Goal: Task Accomplishment & Management: Manage account settings

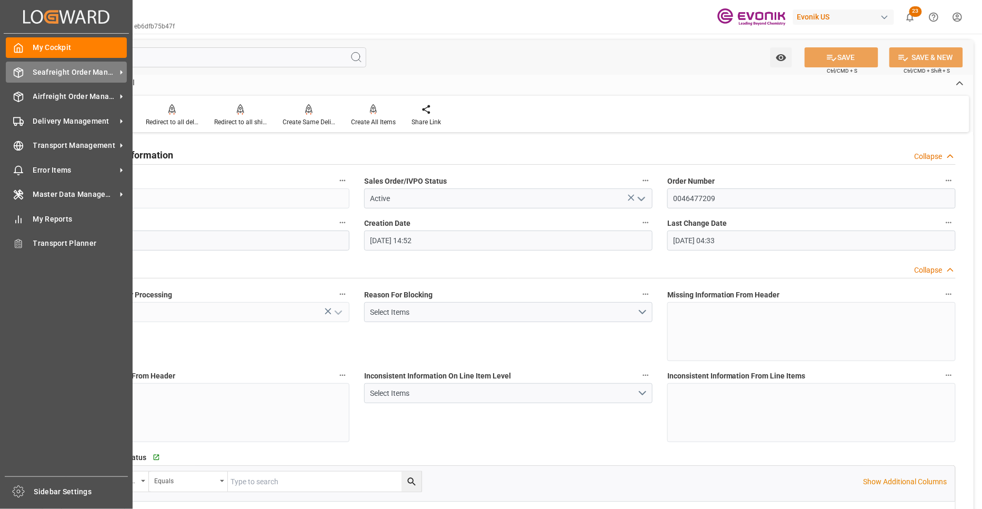
scroll to position [1754, 0]
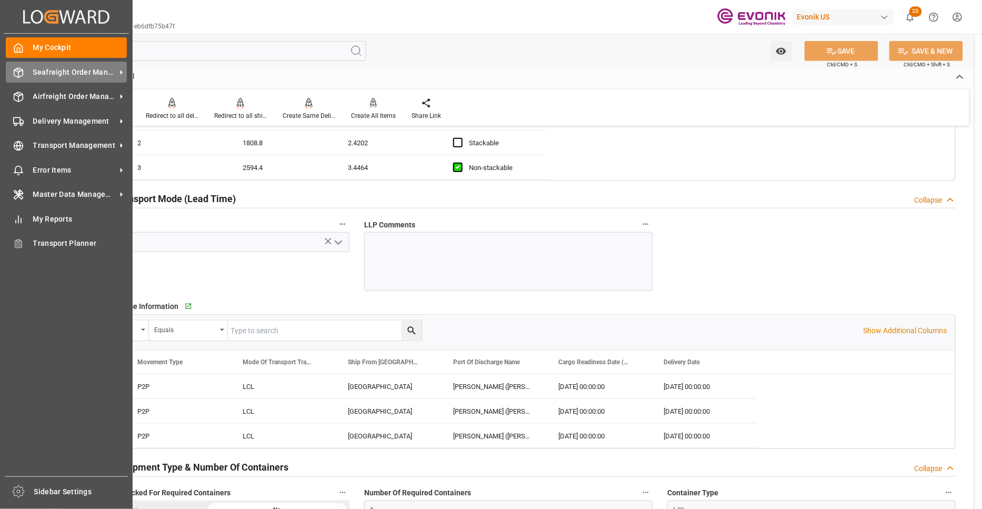
click at [63, 71] on span "Seafreight Order Management" at bounding box center [74, 72] width 83 height 11
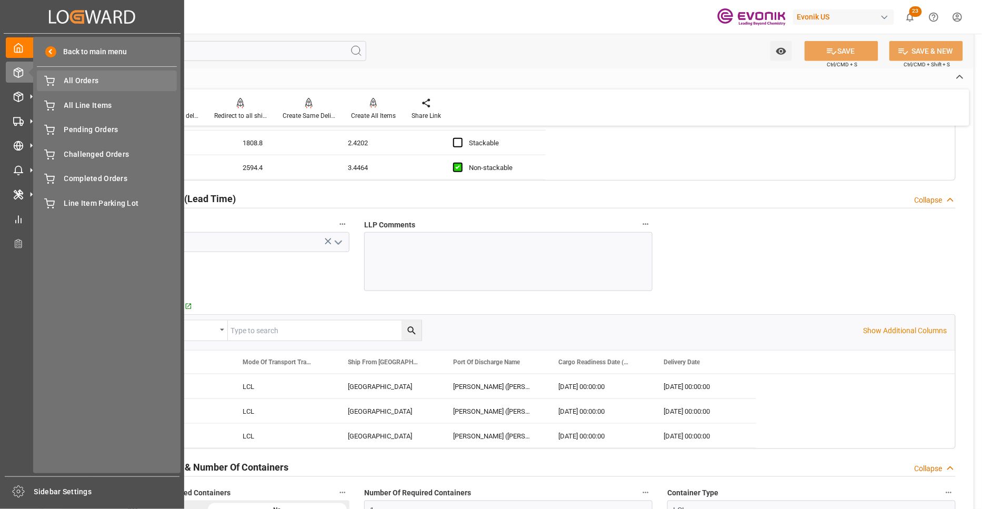
click at [89, 82] on span "All Orders" at bounding box center [120, 80] width 113 height 11
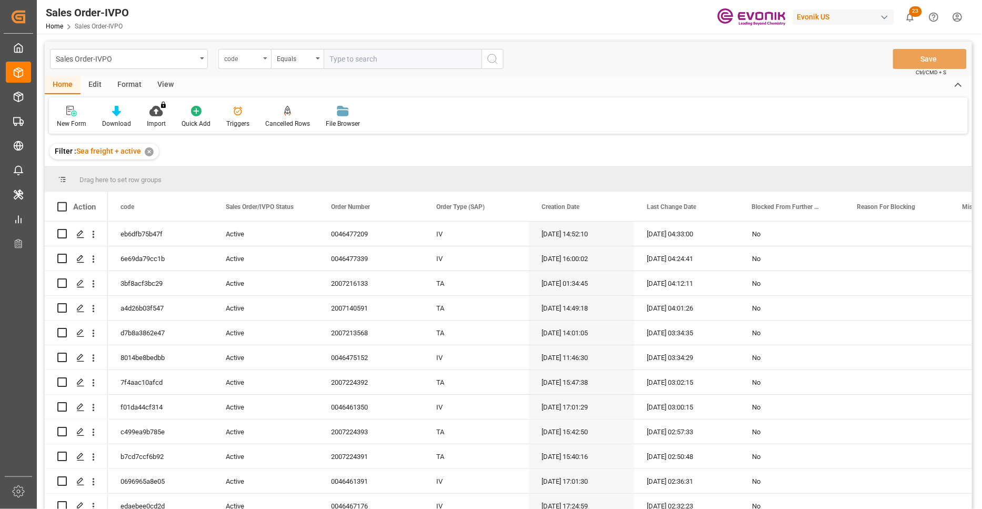
click at [253, 61] on div "code" at bounding box center [242, 58] width 36 height 12
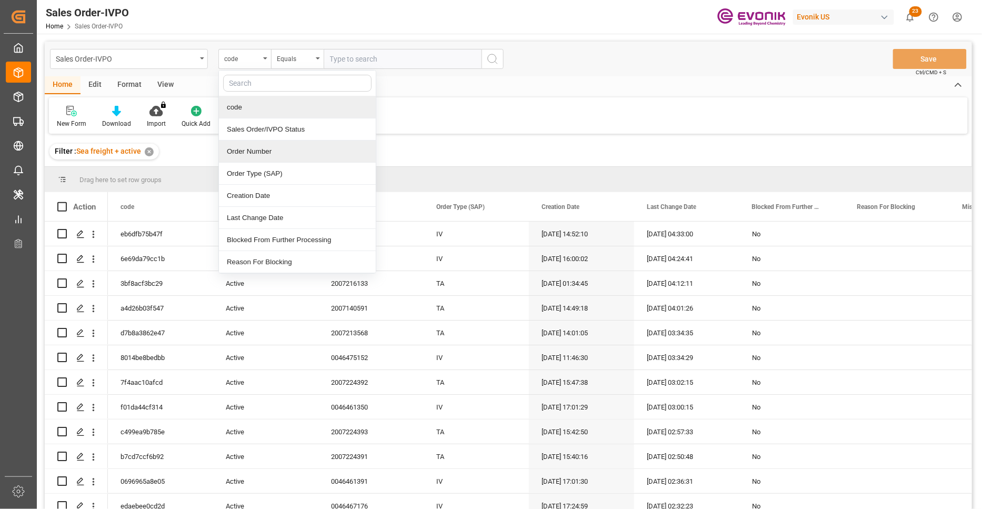
click at [272, 147] on div "Order Number" at bounding box center [297, 151] width 157 height 22
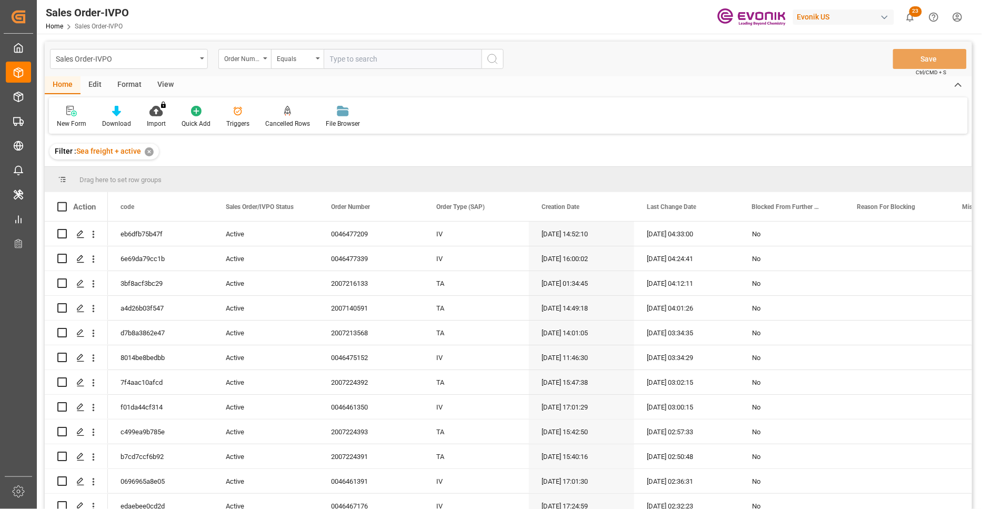
click at [349, 62] on input "text" at bounding box center [403, 59] width 158 height 20
paste input "0046466635"
type input "0046466635"
click at [499, 57] on button "search button" at bounding box center [492, 59] width 22 height 20
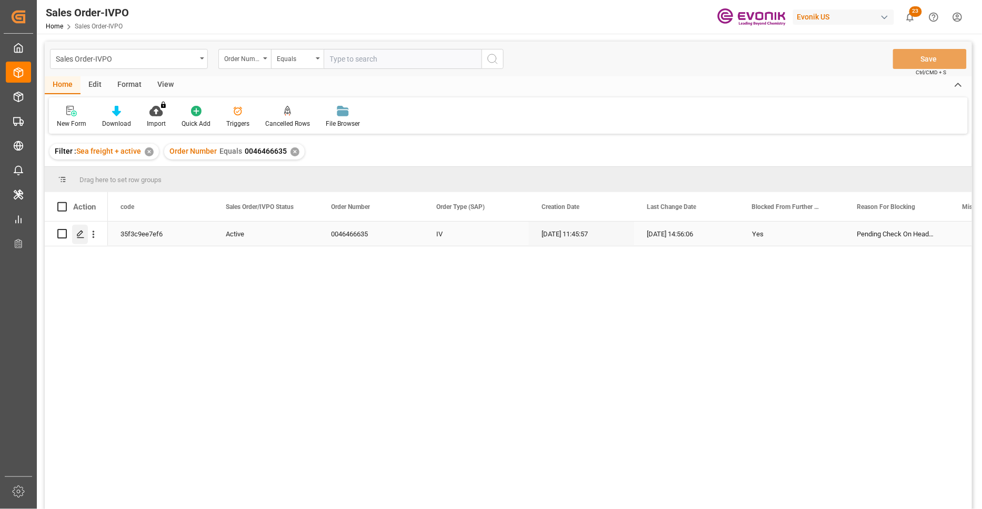
click at [81, 235] on icon "Press SPACE to select this row." at bounding box center [80, 234] width 8 height 8
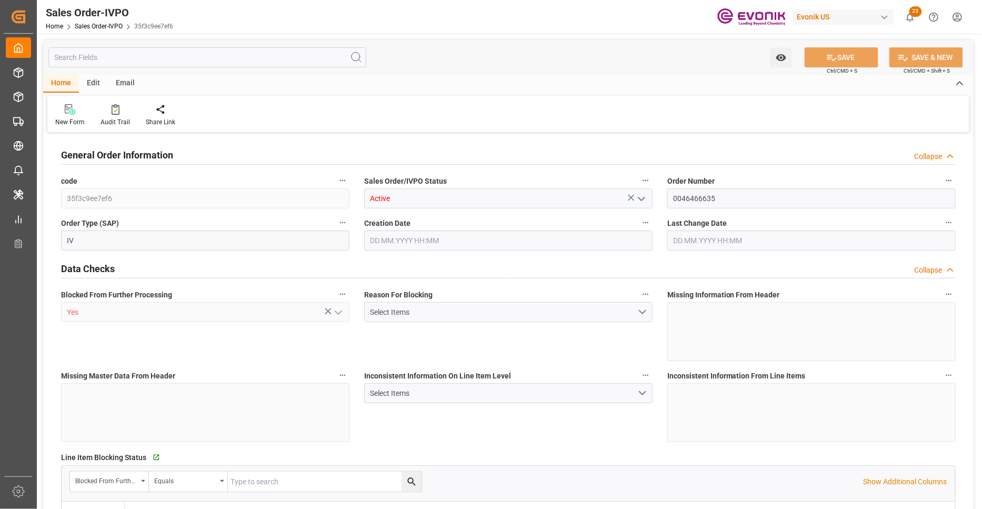
type input "KRPUS"
type input "0"
type input "1"
type input "4565.572"
type input "13.10.2025 11:45"
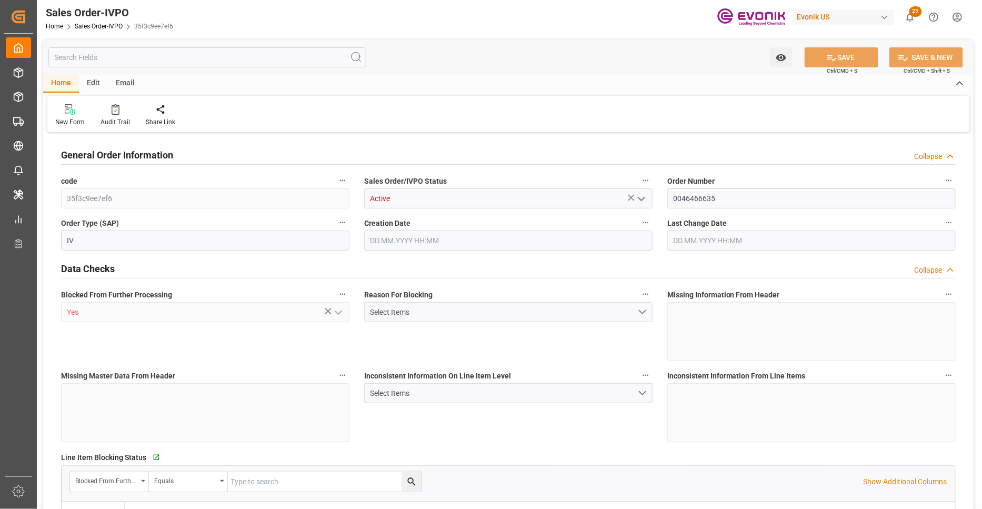
type input "14.10.2025 14:56"
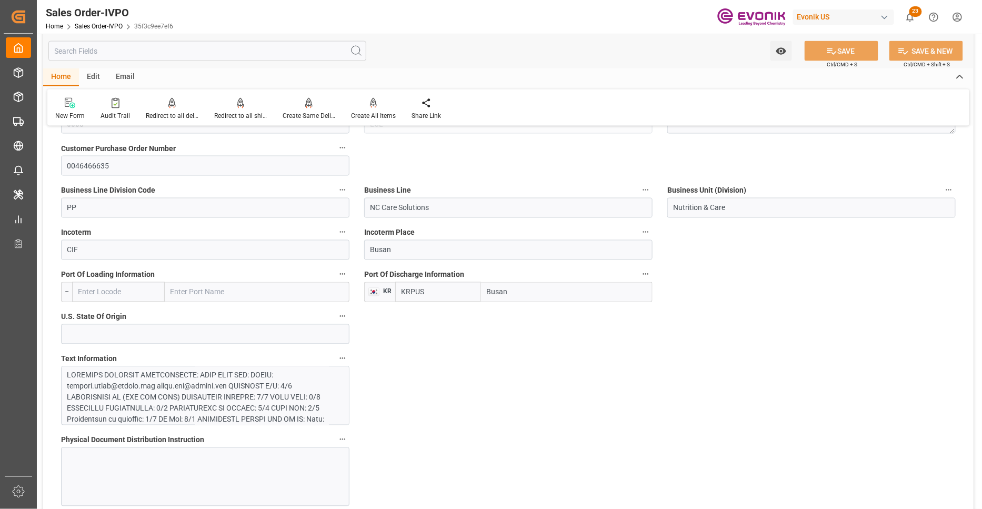
scroll to position [701, 0]
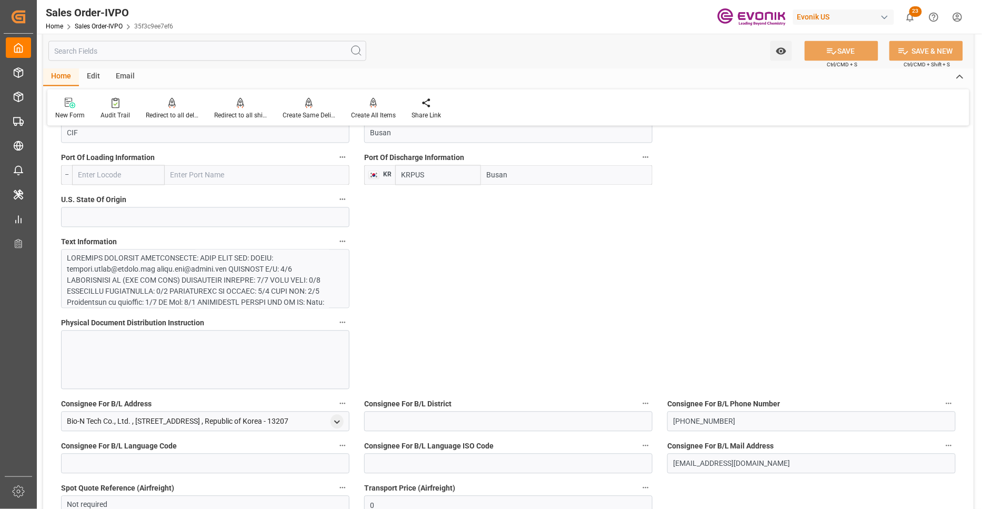
click at [264, 283] on div at bounding box center [201, 363] width 268 height 221
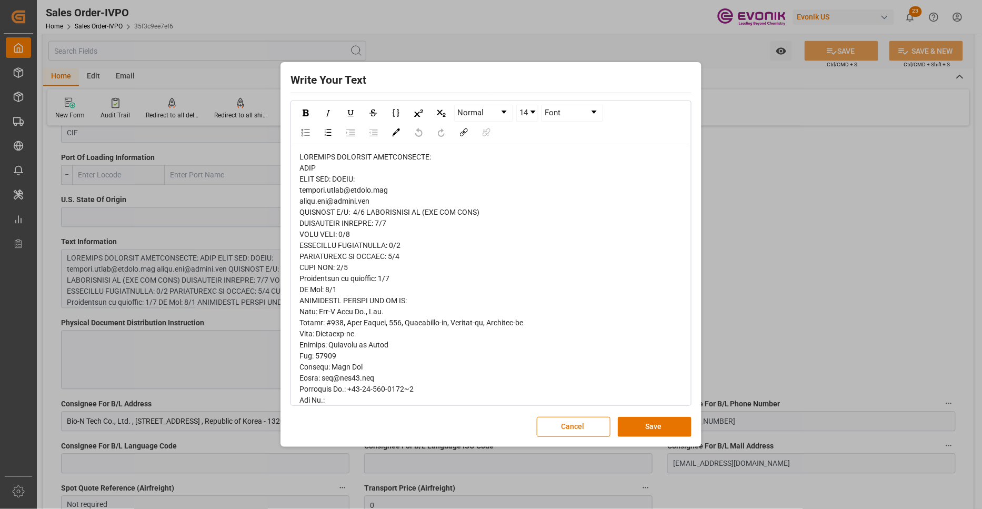
click at [312, 168] on span "rdw-editor" at bounding box center [416, 444] width 235 height 583
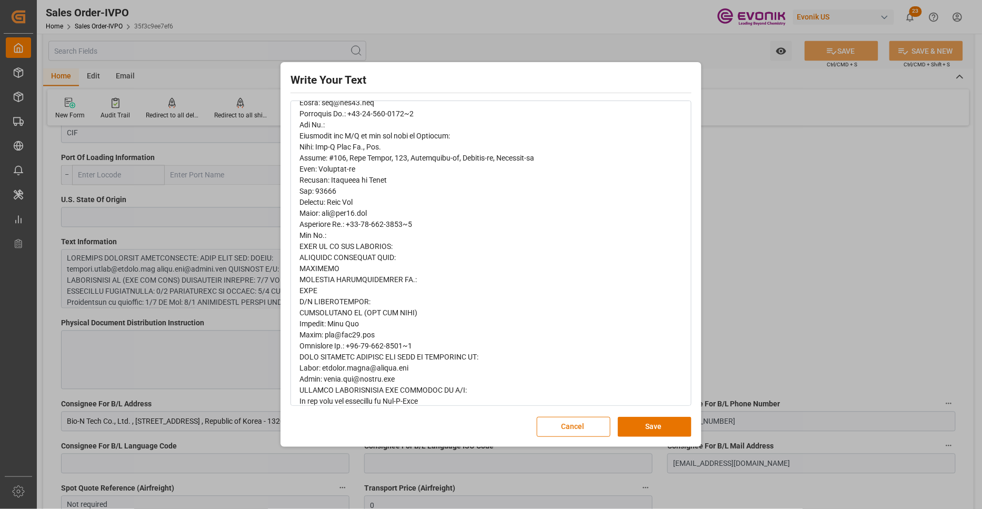
scroll to position [330, 0]
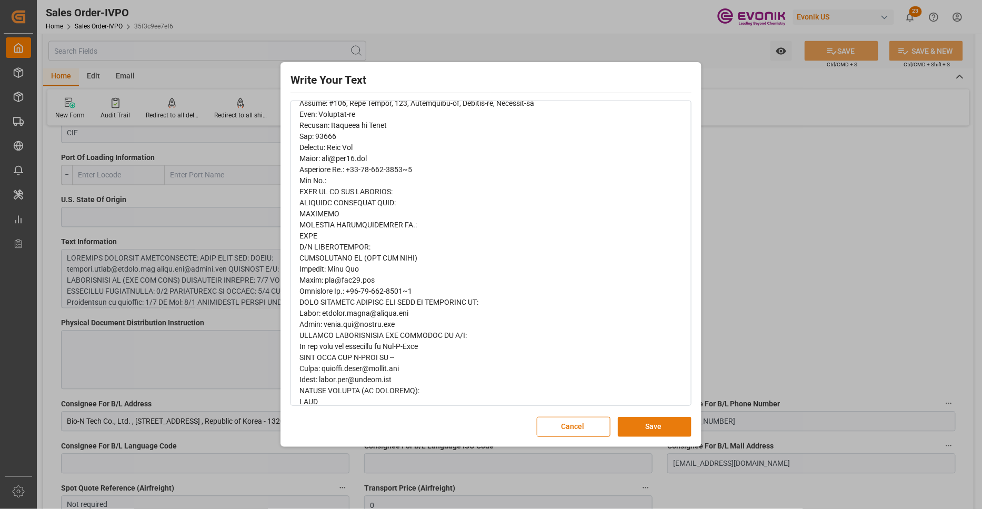
click at [657, 433] on button "Save" at bounding box center [655, 427] width 74 height 20
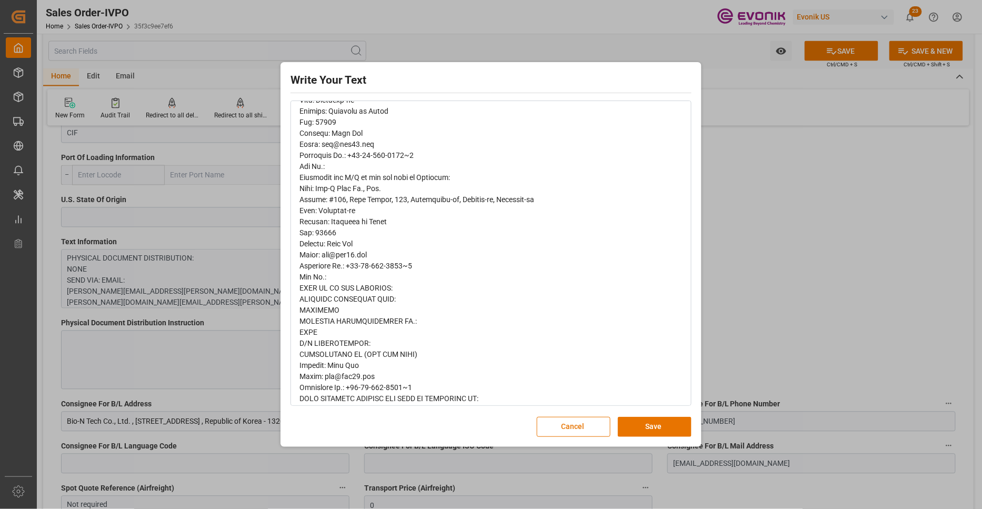
scroll to position [339, 0]
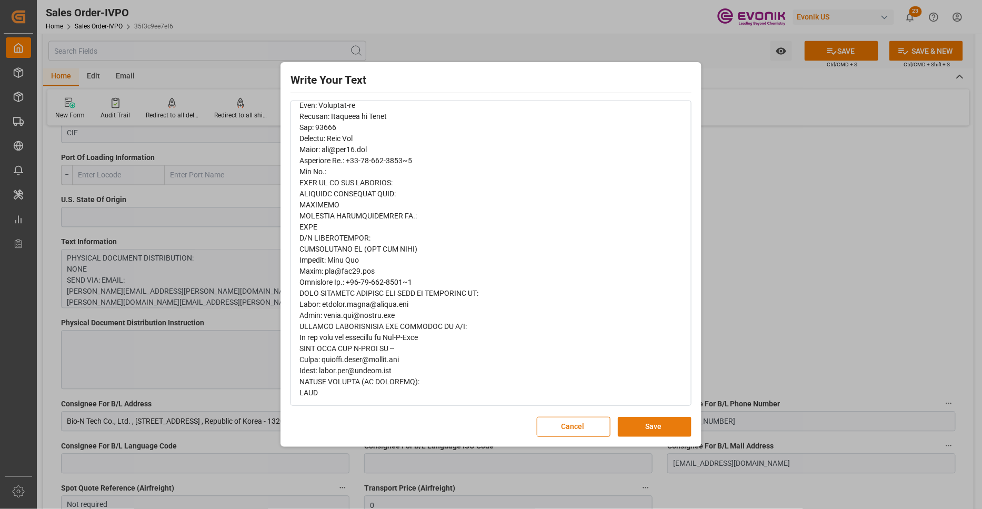
click at [660, 433] on button "Save" at bounding box center [655, 427] width 74 height 20
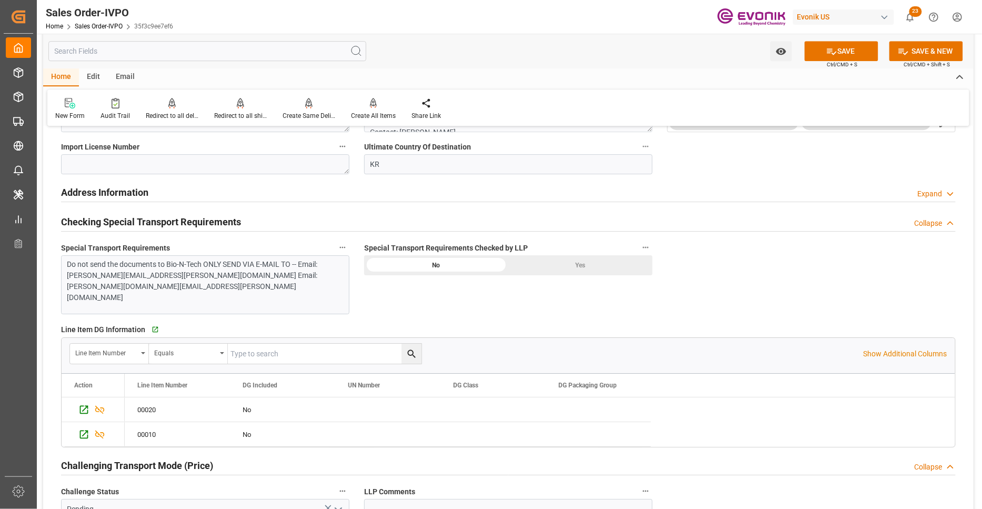
scroll to position [1286, 0]
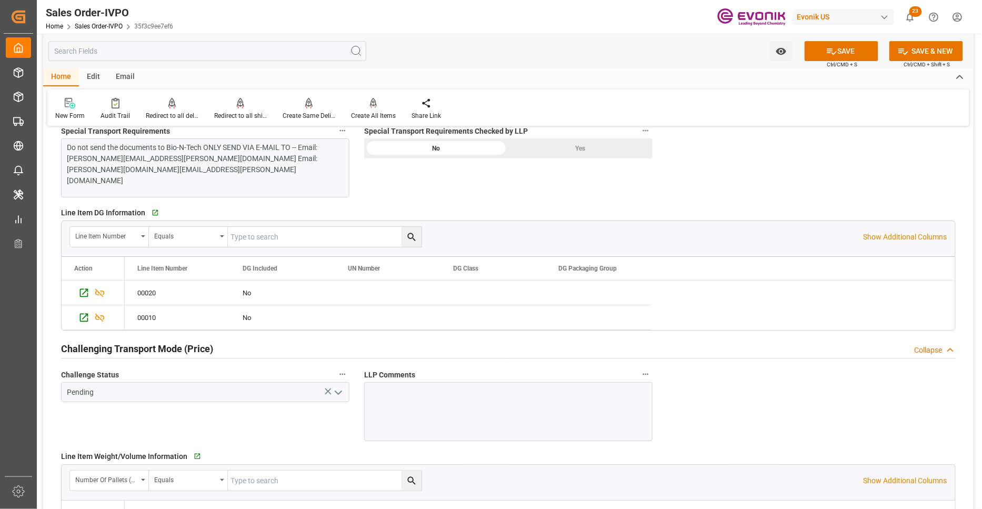
click at [260, 164] on div "Do not send the documents to Bio-N-Tech ONLY SEND VIA E-MAIL TO -- Email: [PERS…" at bounding box center [205, 167] width 288 height 59
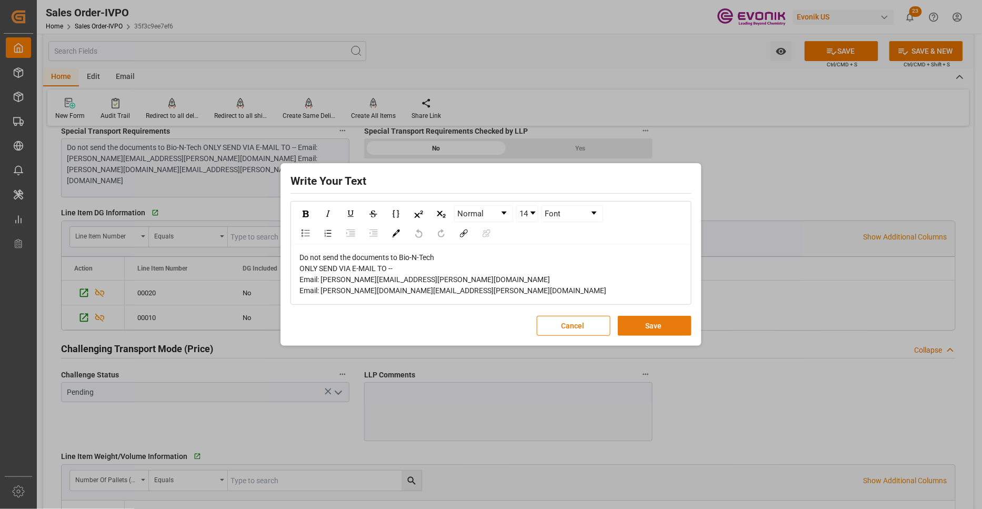
click at [632, 324] on button "Save" at bounding box center [655, 326] width 74 height 20
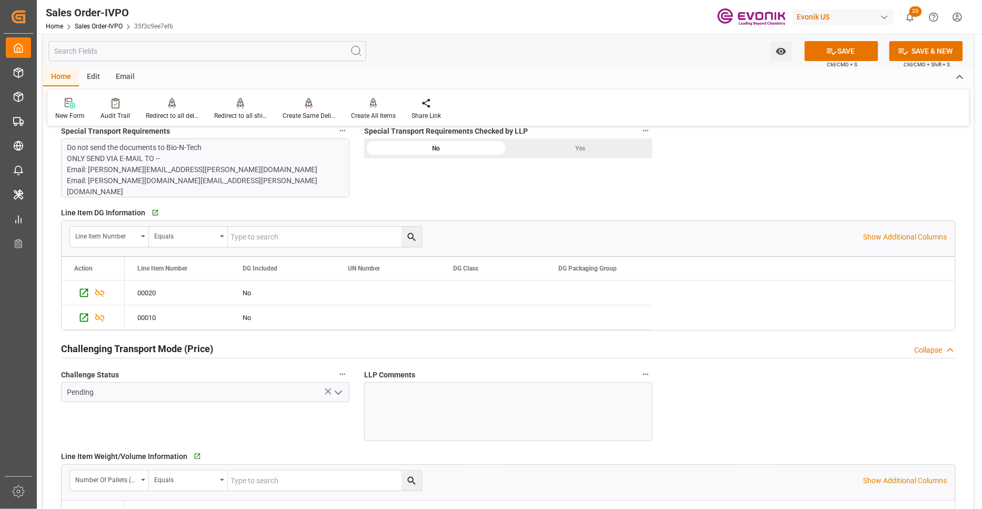
click at [555, 144] on div "Yes" at bounding box center [580, 148] width 144 height 20
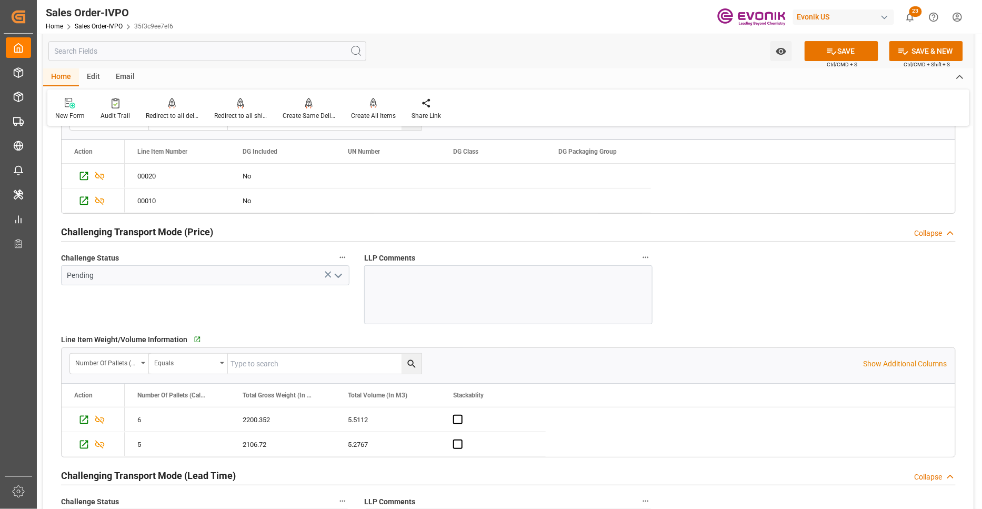
scroll to position [1520, 0]
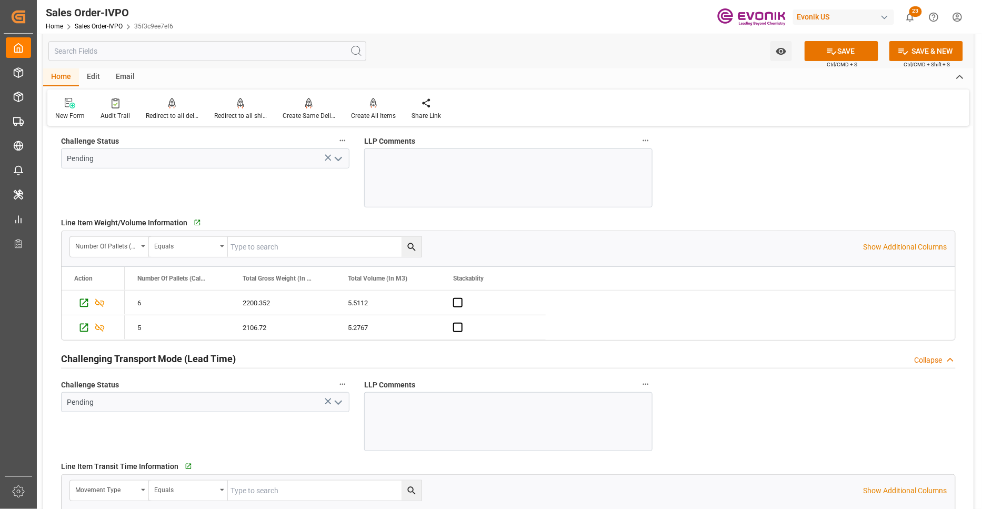
click at [339, 157] on icon "open menu" at bounding box center [338, 159] width 13 height 13
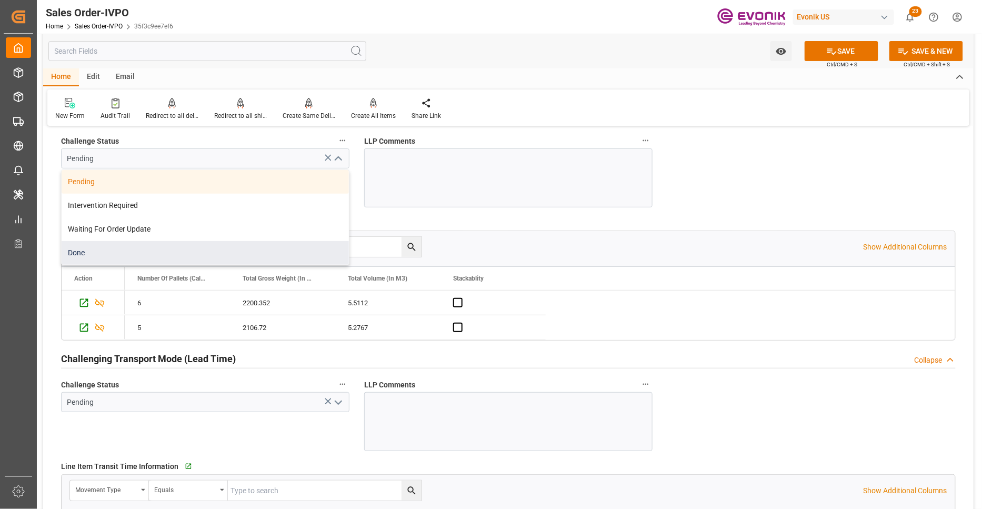
click at [154, 252] on div "Done" at bounding box center [205, 253] width 287 height 24
type input "Done"
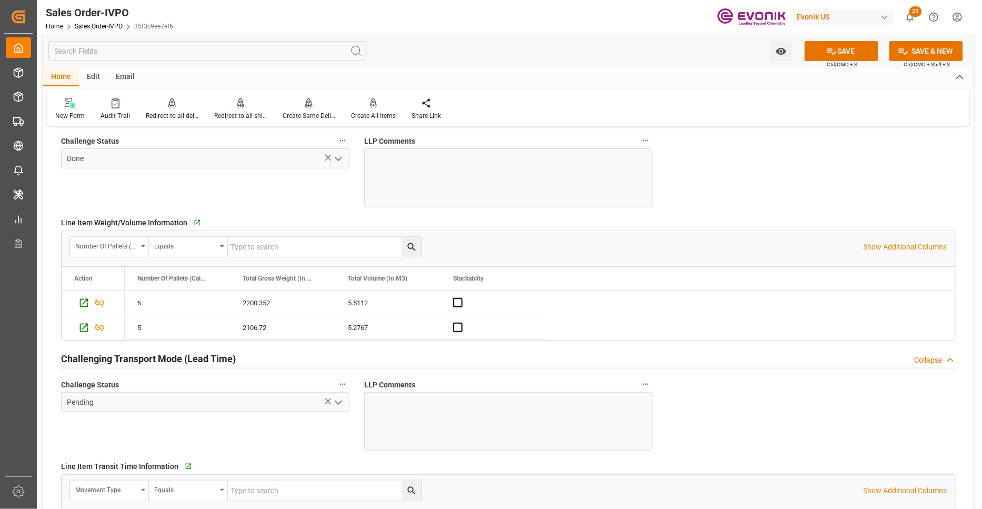
scroll to position [1637, 0]
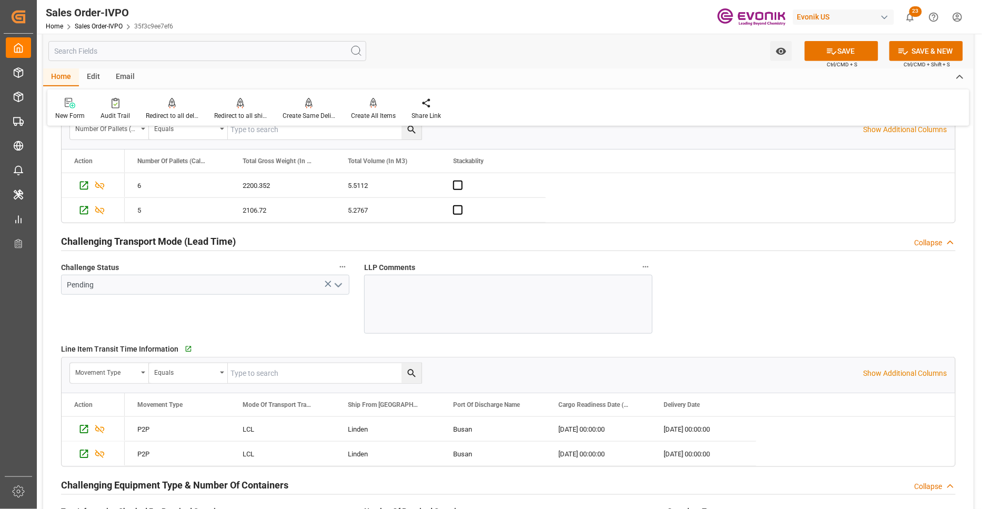
click at [338, 282] on icon "open menu" at bounding box center [338, 285] width 13 height 13
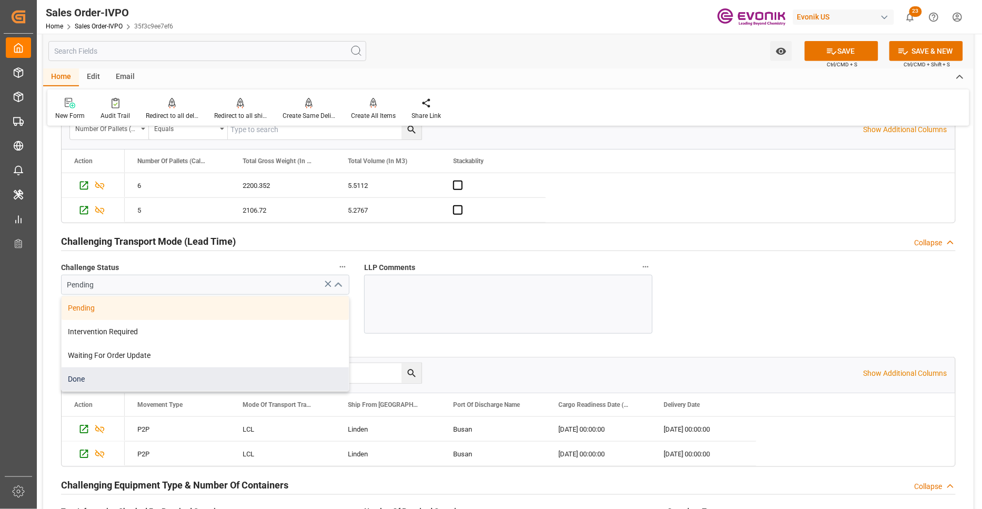
click at [79, 385] on div "Done" at bounding box center [205, 379] width 287 height 24
type input "Done"
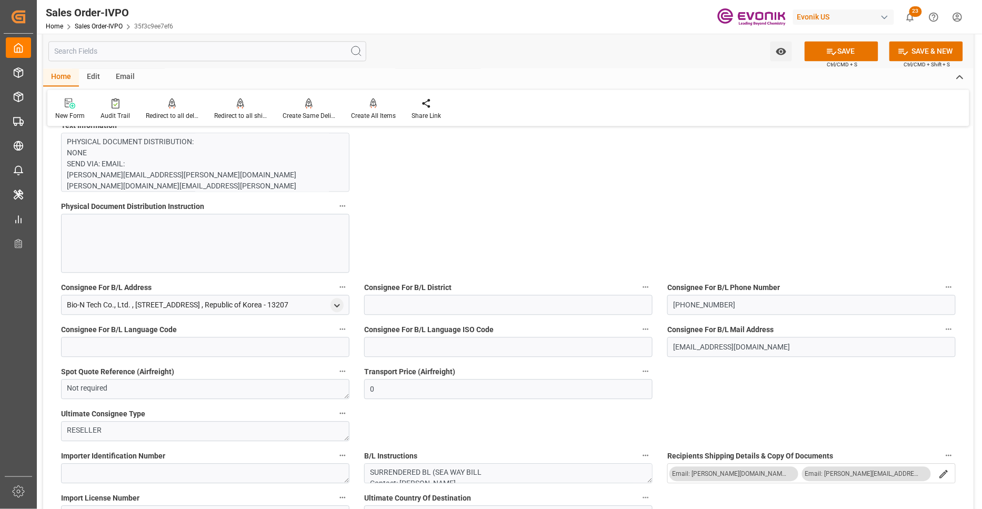
scroll to position [701, 0]
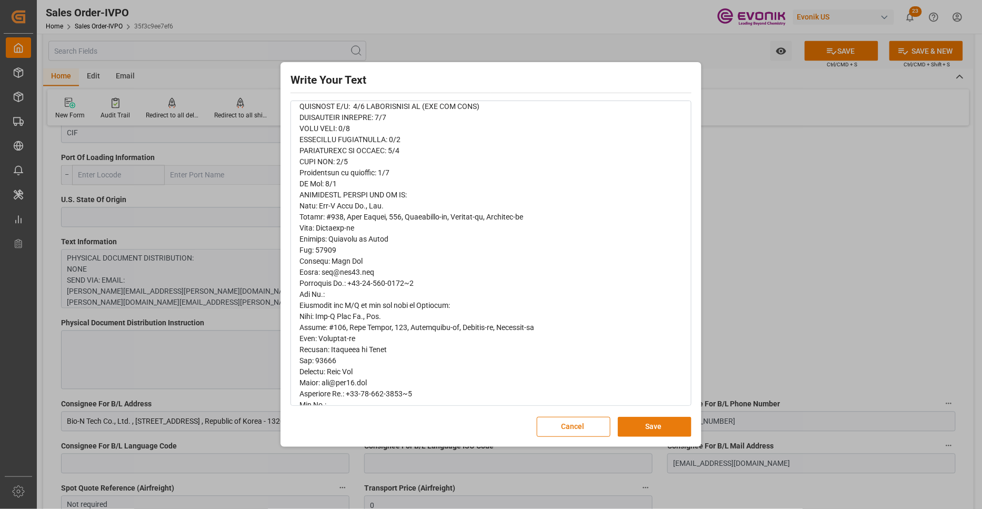
scroll to position [0, 0]
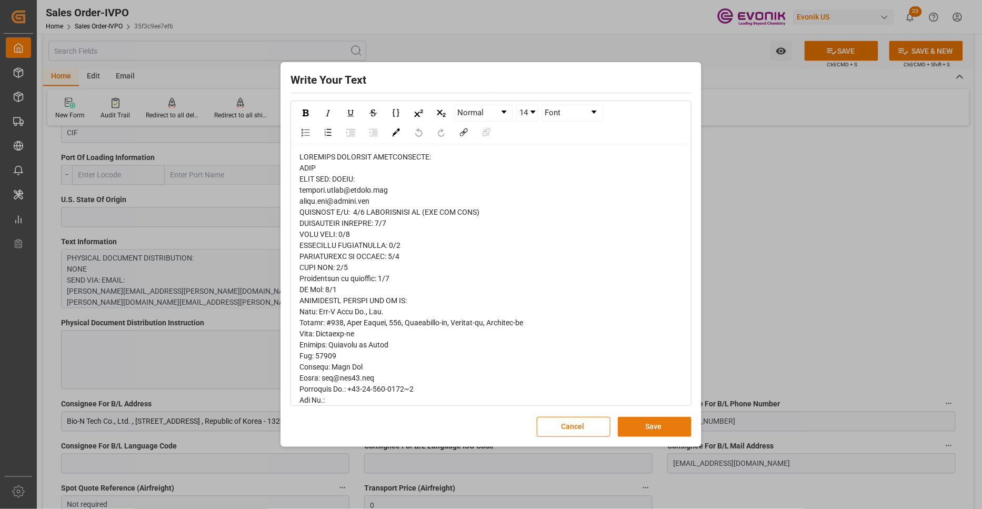
click at [641, 428] on button "Save" at bounding box center [655, 427] width 74 height 20
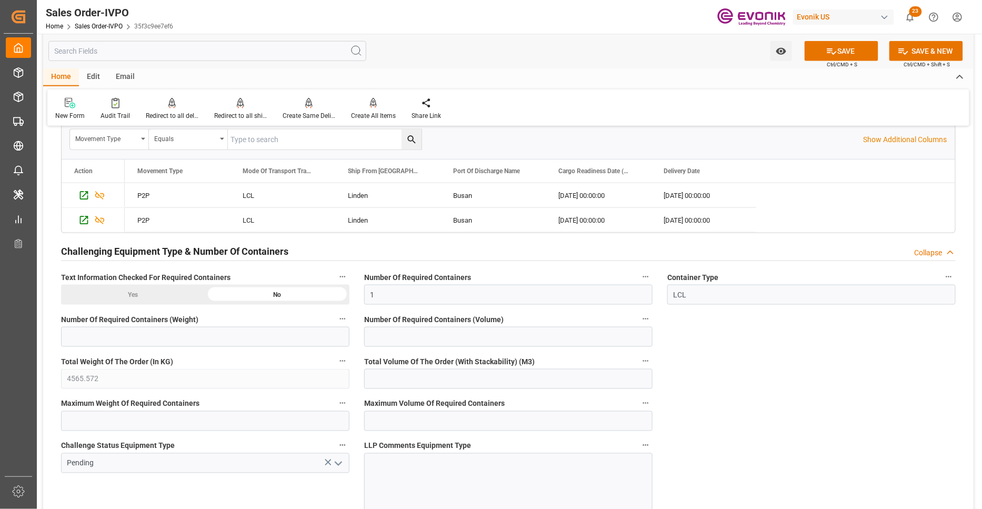
scroll to position [1987, 0]
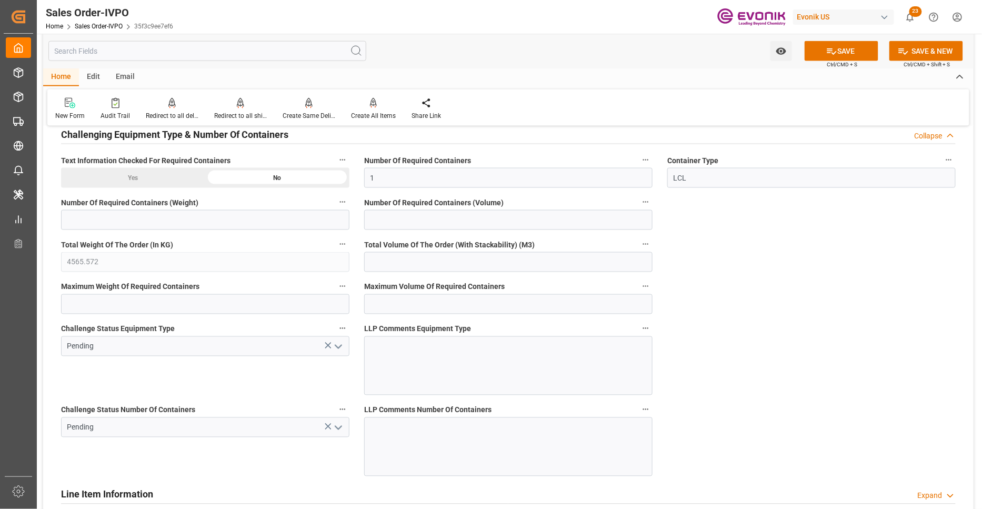
click at [344, 346] on icon "open menu" at bounding box center [338, 346] width 13 height 13
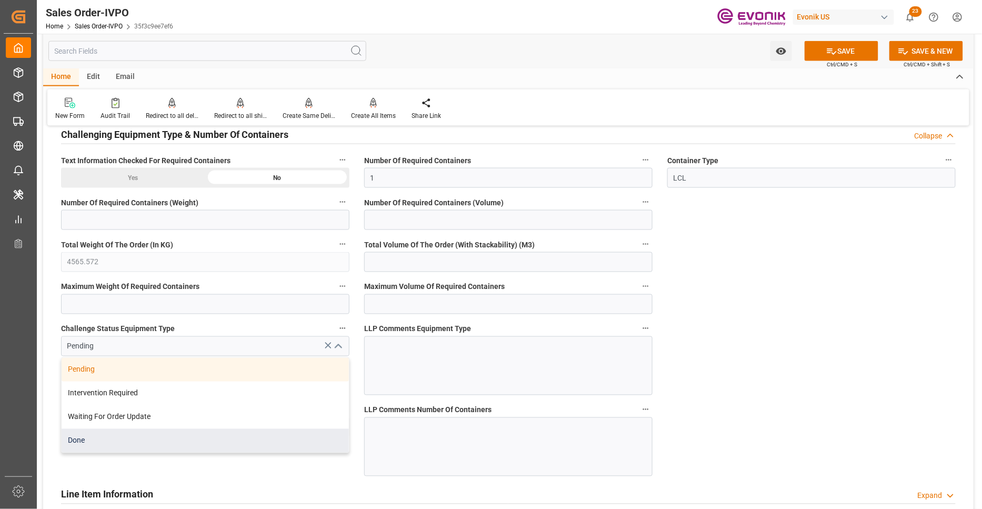
click at [123, 445] on div "Done" at bounding box center [205, 441] width 287 height 24
type input "Done"
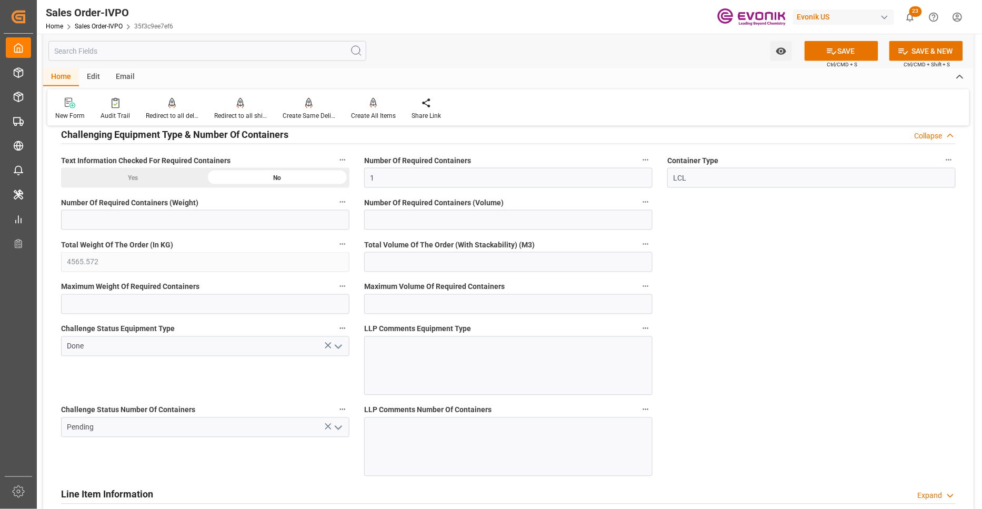
click at [345, 427] on button "open menu" at bounding box center [337, 427] width 16 height 16
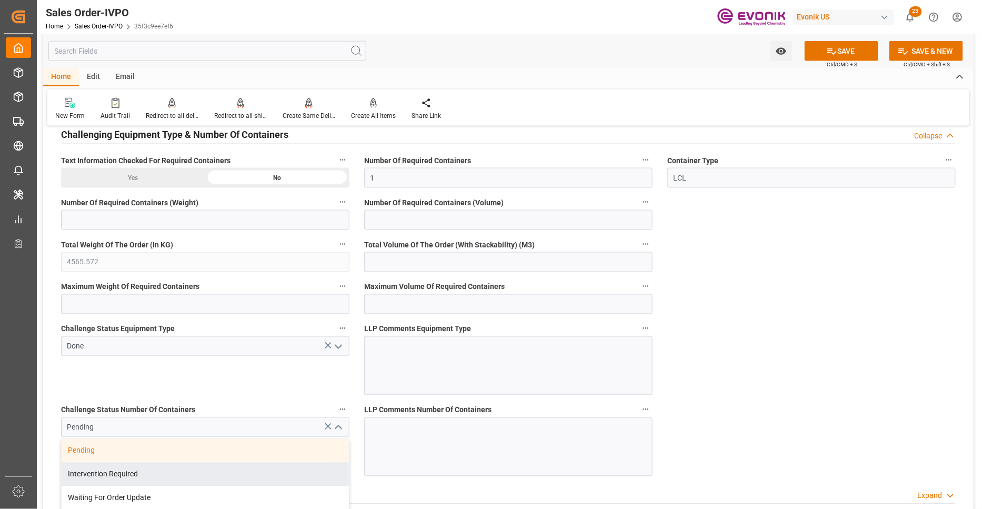
scroll to position [2222, 0]
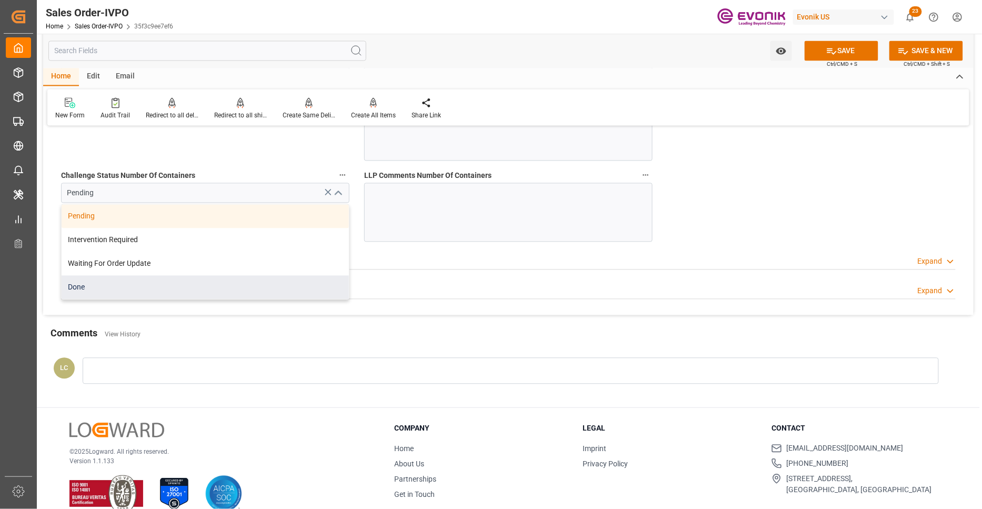
click at [149, 290] on div "Done" at bounding box center [205, 288] width 287 height 24
type input "Done"
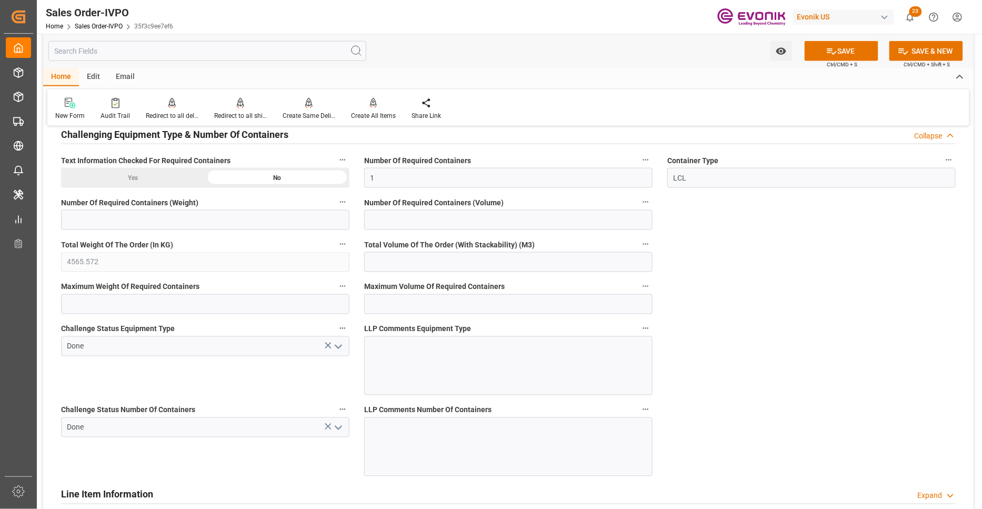
scroll to position [2105, 0]
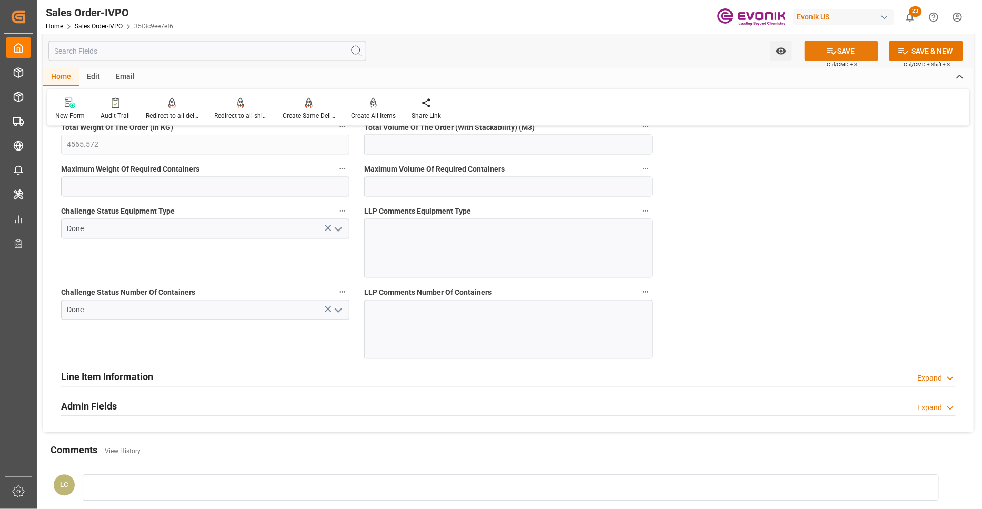
click at [843, 54] on button "SAVE" at bounding box center [842, 51] width 74 height 20
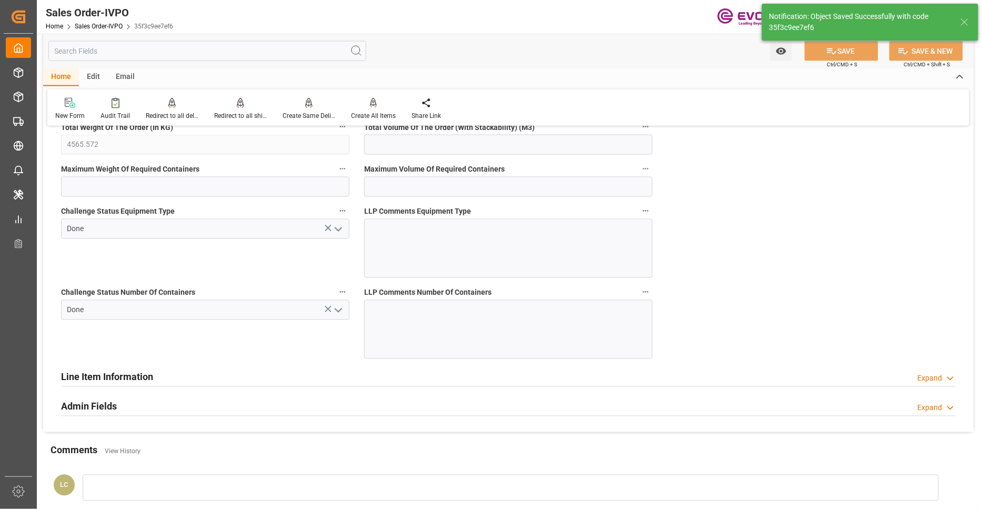
type input "[DATE] 06:05"
type input "No"
click at [374, 107] on icon at bounding box center [373, 103] width 7 height 11
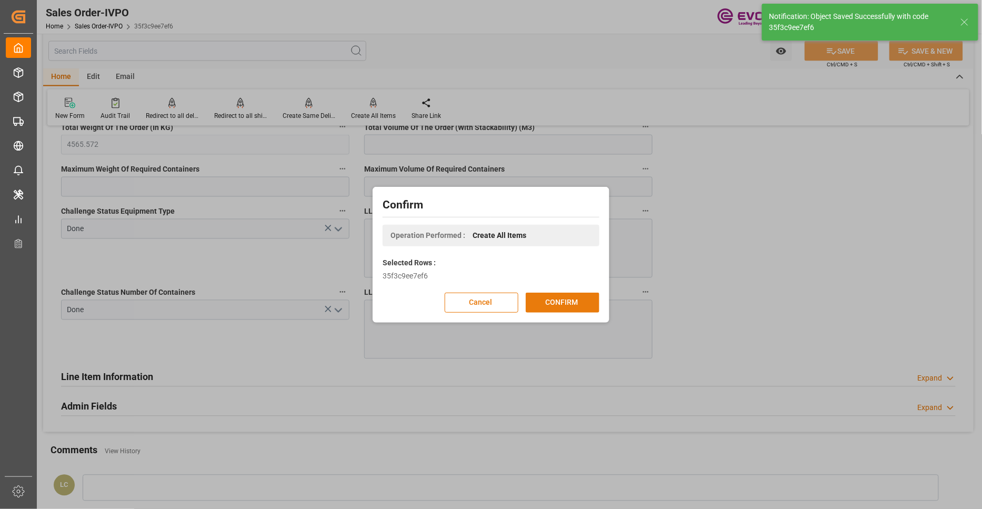
click at [557, 301] on button "CONFIRM" at bounding box center [563, 303] width 74 height 20
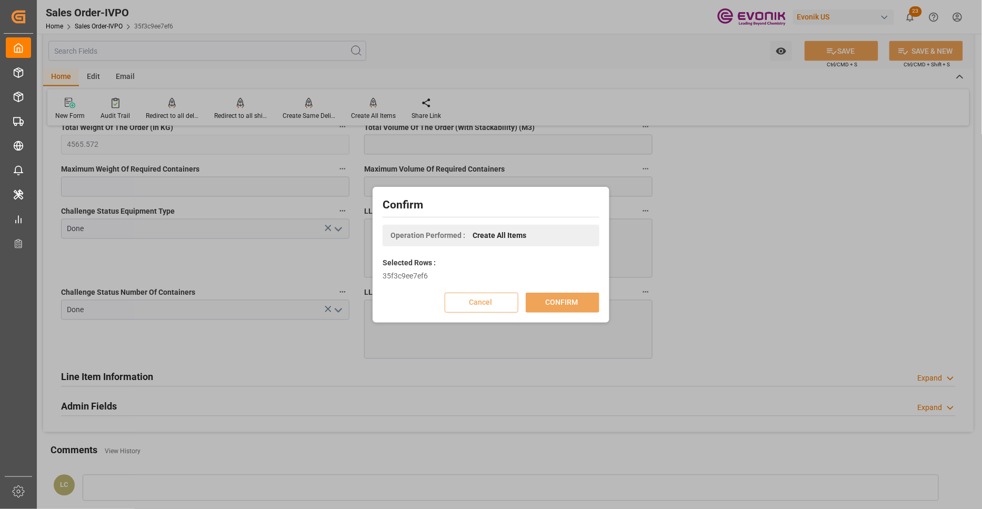
scroll to position [114, 0]
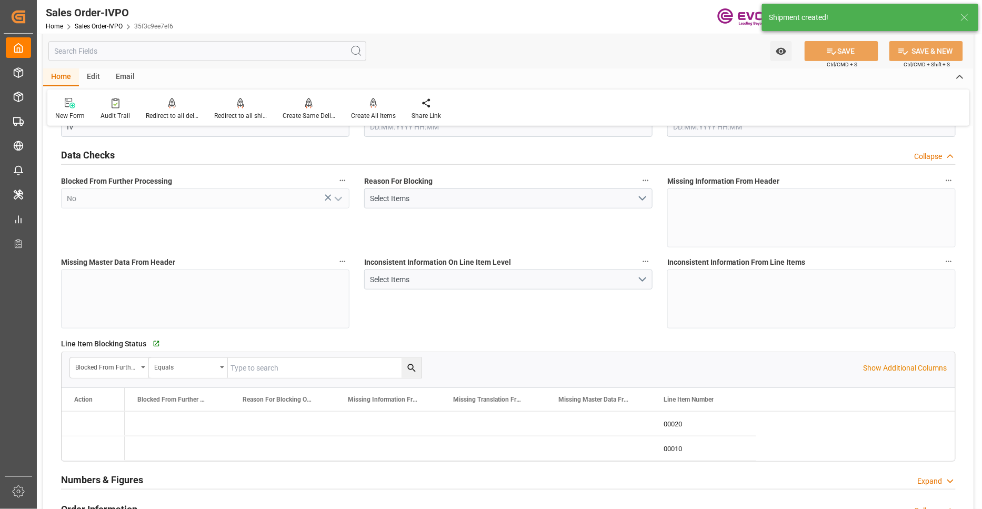
type input "KRPUS"
type input "0"
type input "1"
type input "4565.572"
type input "13.10.2025 11:45"
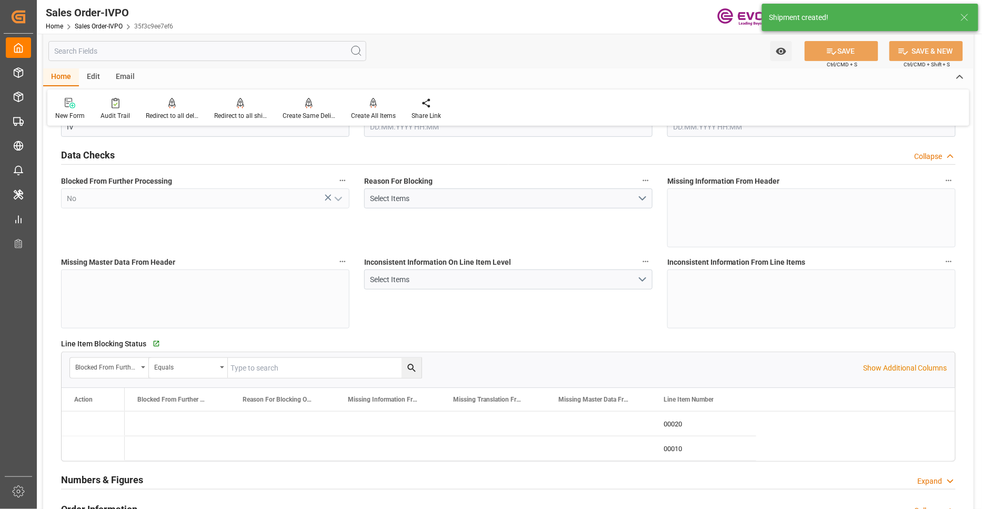
type input "[DATE] 06:05"
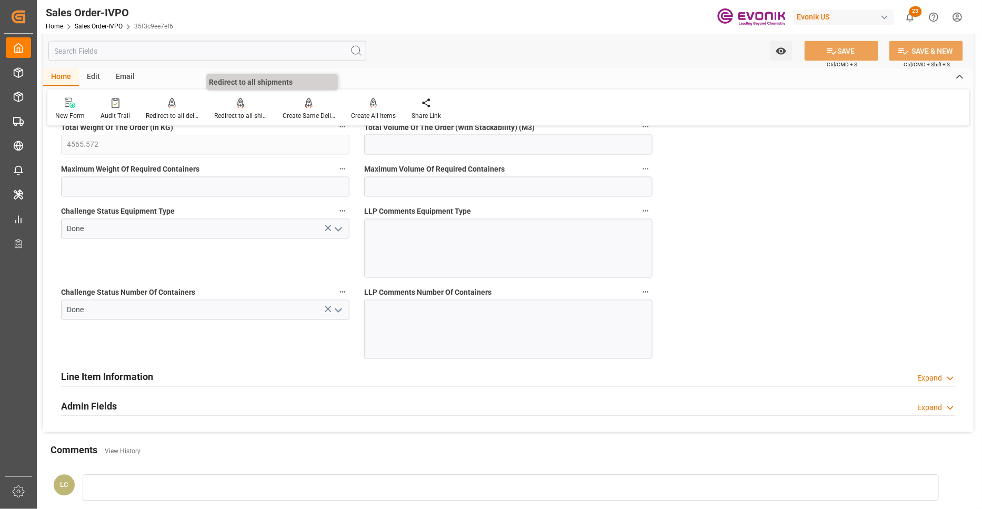
click at [235, 111] on div "Redirect to all shipments" at bounding box center [240, 115] width 53 height 9
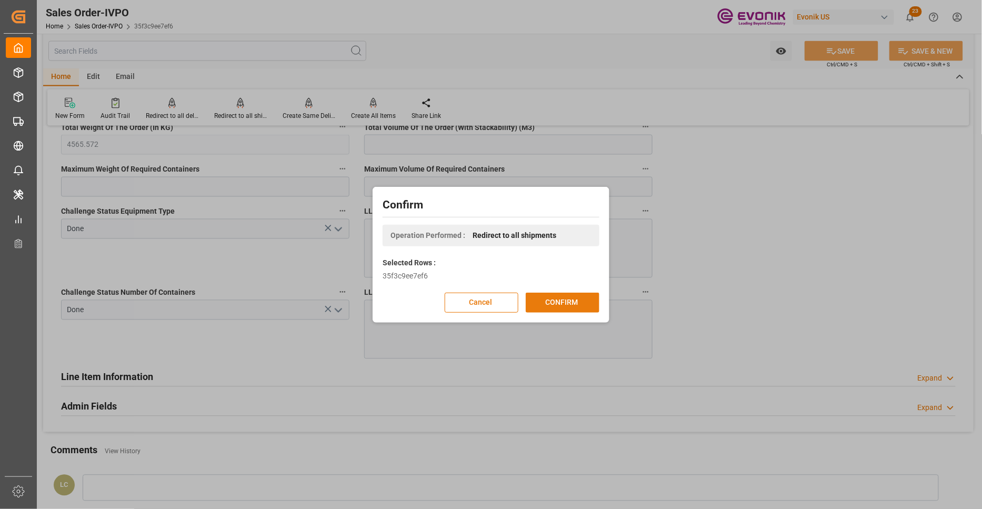
click at [571, 303] on button "CONFIRM" at bounding box center [563, 303] width 74 height 20
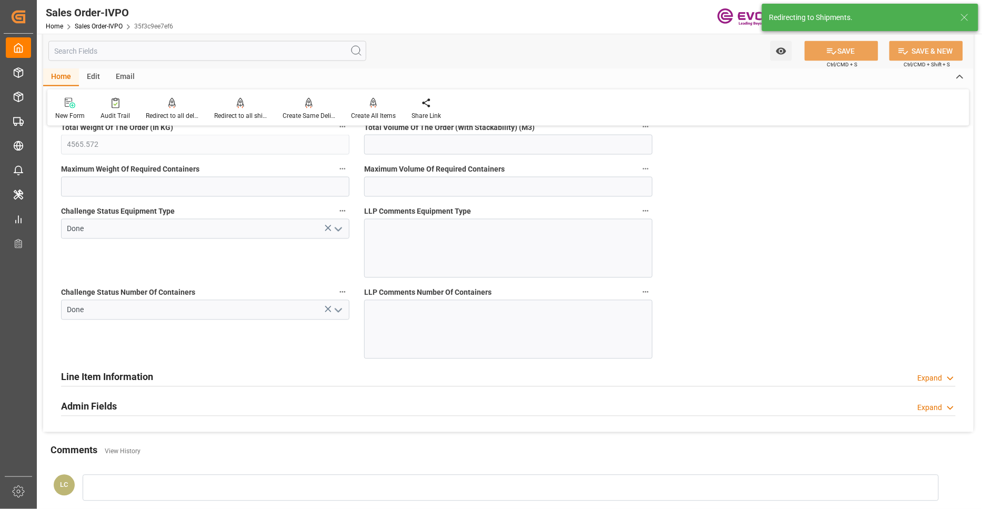
type input "13.10.2025 11:45"
type input "[DATE] 06:05"
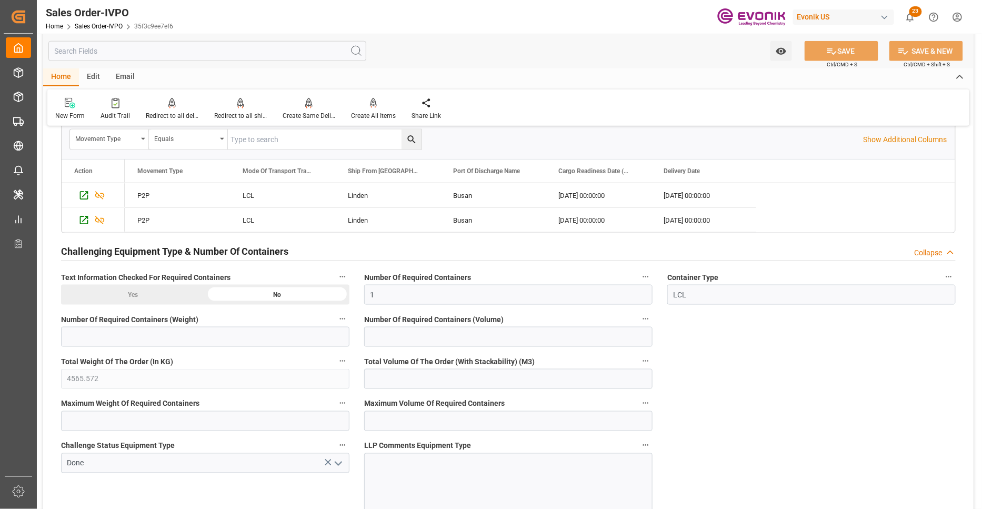
scroll to position [1754, 0]
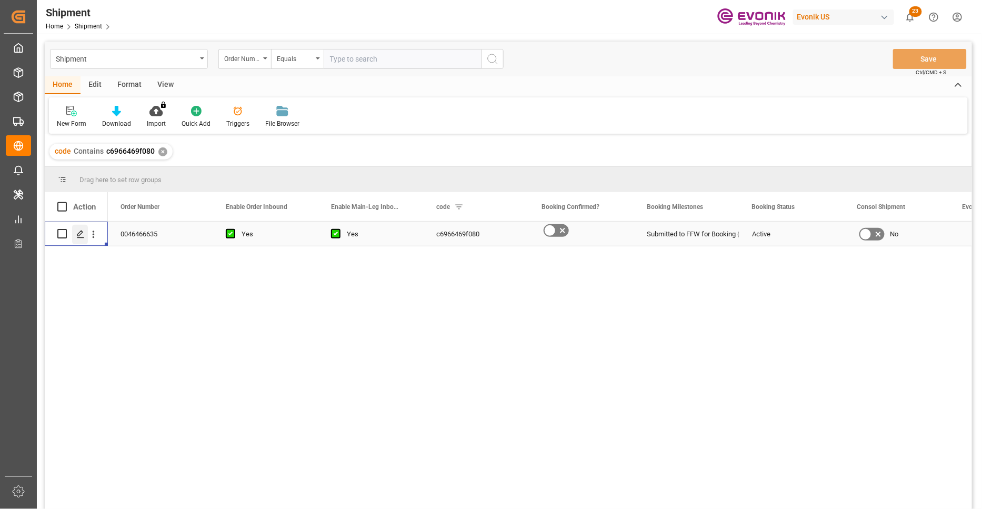
click at [76, 234] on icon "Press SPACE to select this row." at bounding box center [80, 234] width 8 height 8
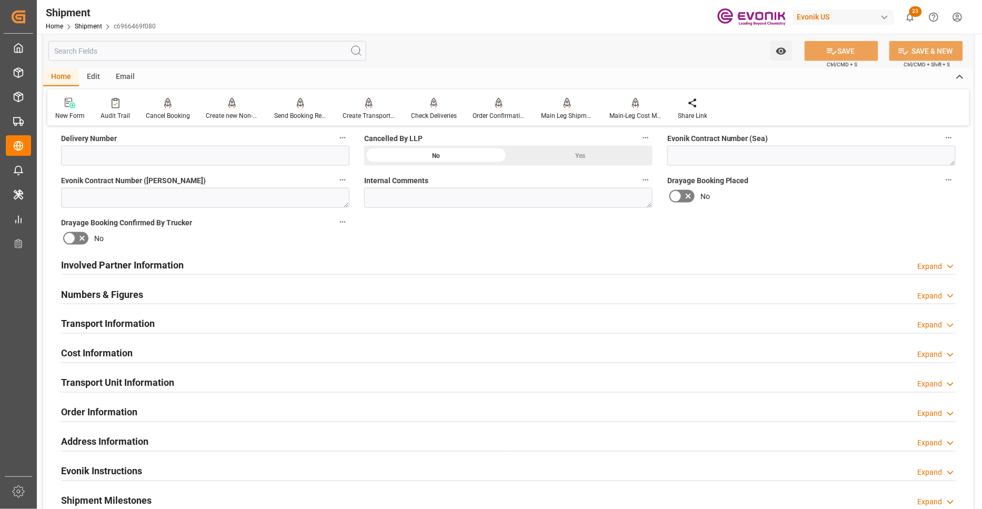
scroll to position [585, 0]
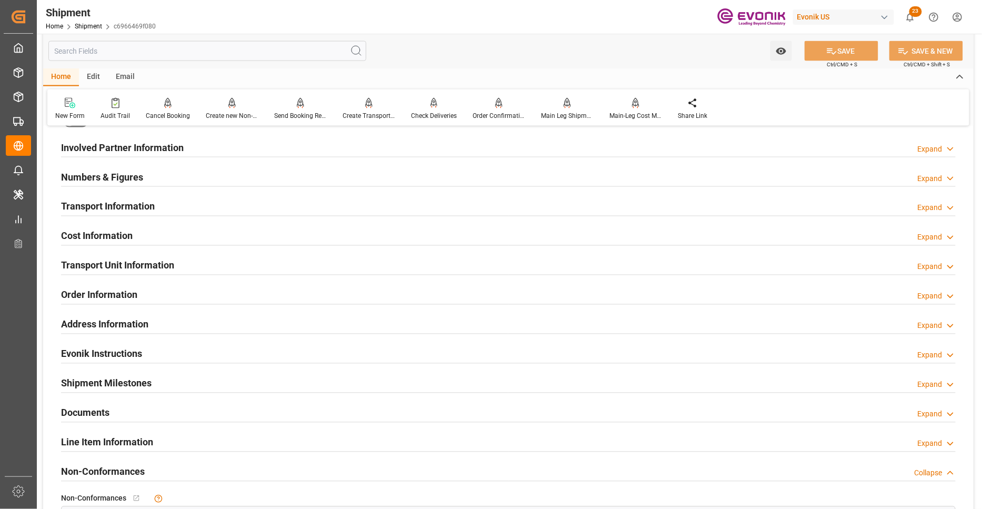
click at [195, 169] on div "Numbers & Figures Expand" at bounding box center [508, 176] width 895 height 20
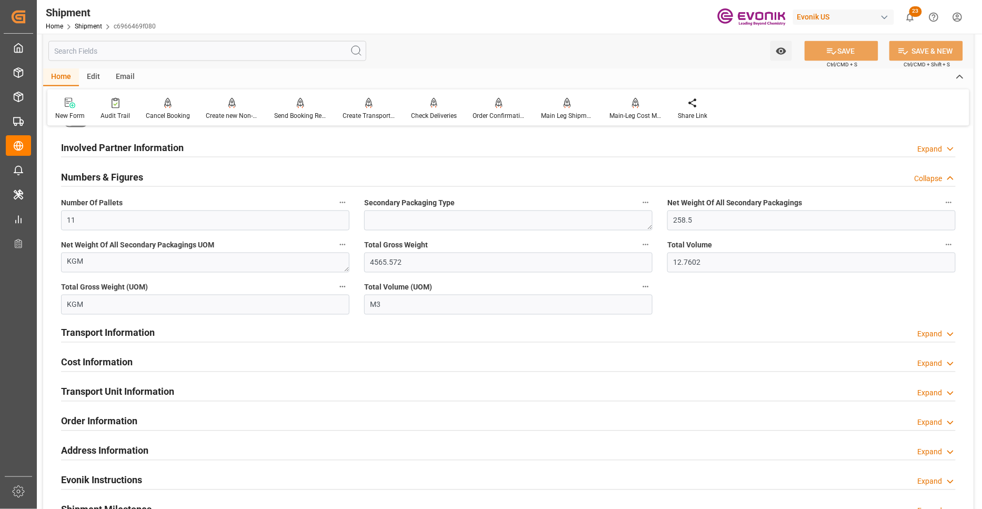
click at [439, 146] on div "Involved Partner Information Expand" at bounding box center [508, 147] width 895 height 20
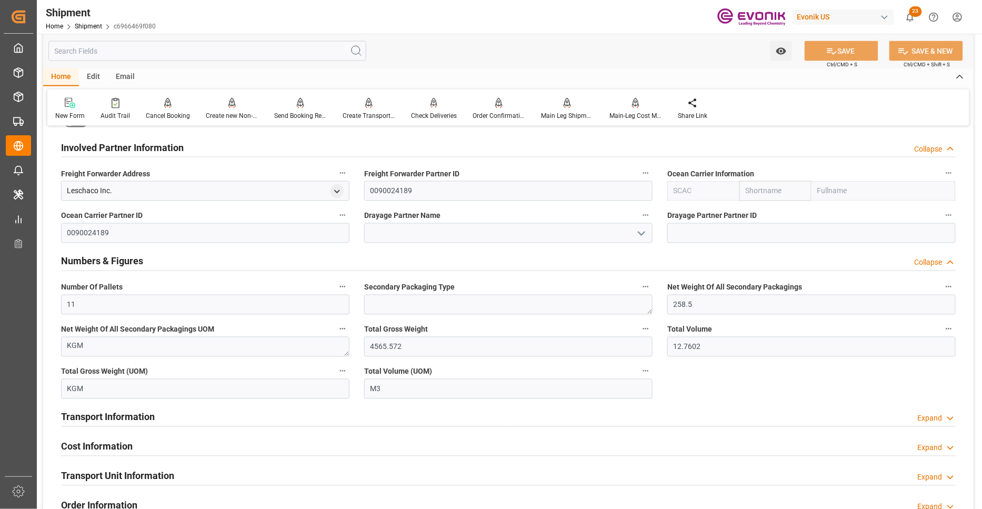
click at [695, 190] on input "text" at bounding box center [703, 191] width 72 height 20
click at [671, 217] on div "ALRB" at bounding box center [683, 215] width 31 height 24
type input "ALRB"
type input "AC Containerline"
type input "AC Containerline GmbH"
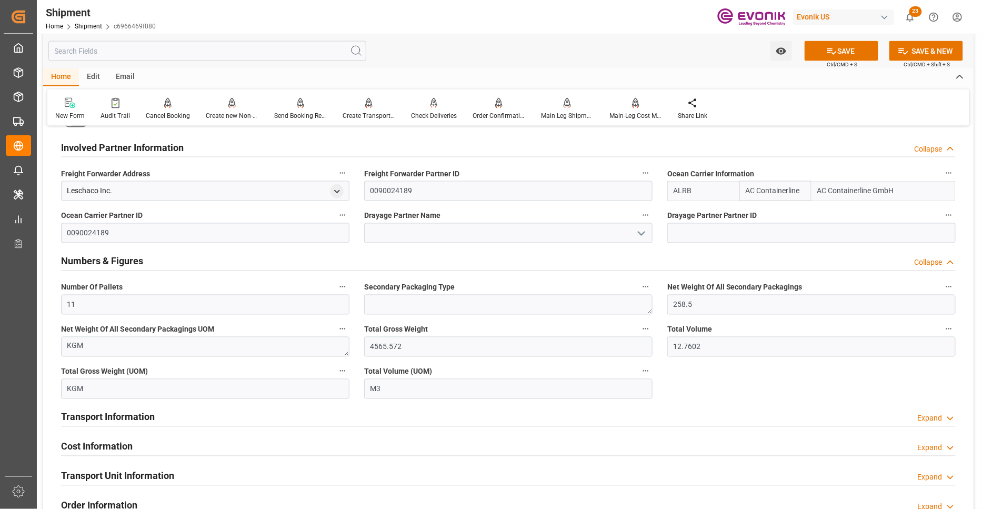
type input "ALRB"
click at [551, 233] on input at bounding box center [508, 233] width 288 height 20
click at [393, 229] on input at bounding box center [508, 233] width 288 height 20
click at [406, 230] on input at bounding box center [508, 233] width 288 height 20
paste input "A.[PERSON_NAME]"
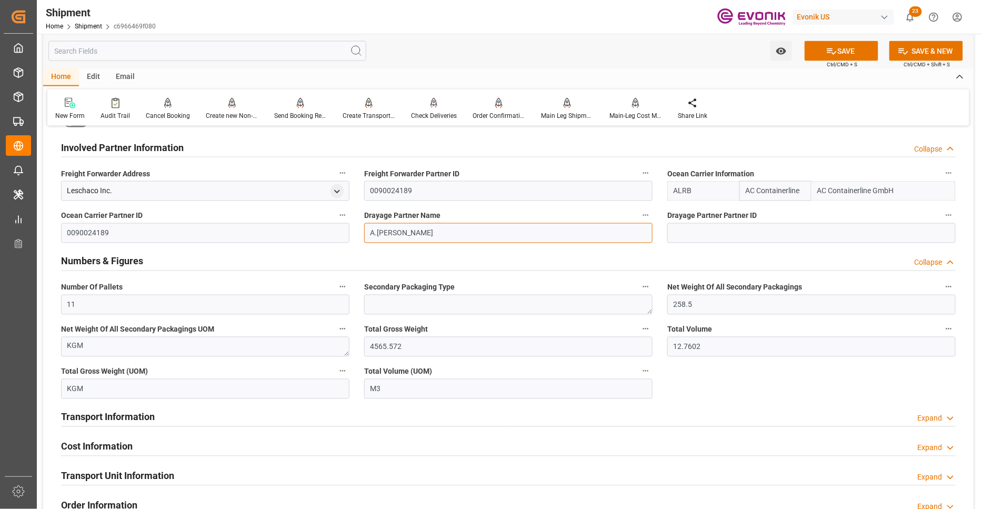
click at [376, 232] on input "A.[PERSON_NAME]" at bounding box center [508, 233] width 288 height 20
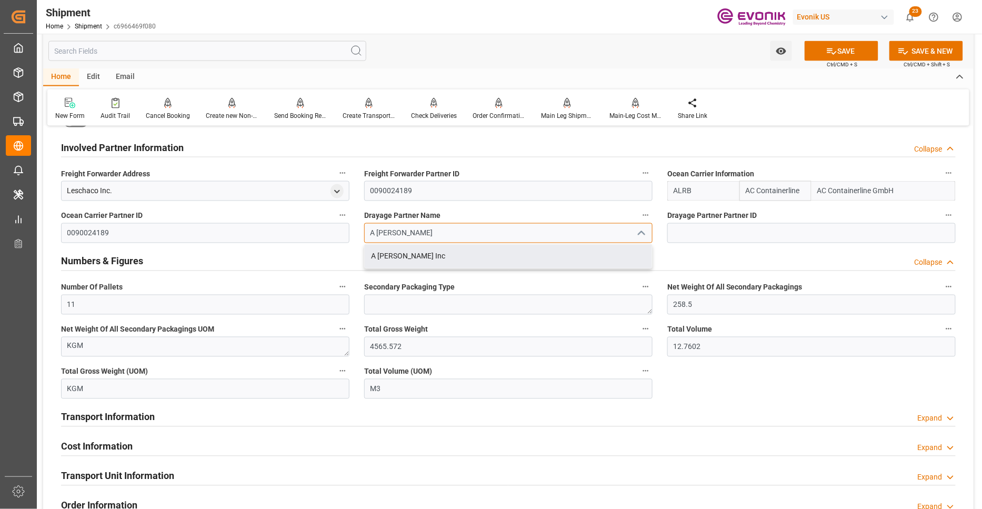
drag, startPoint x: 445, startPoint y: 260, endPoint x: 624, endPoint y: 170, distance: 200.3
click at [445, 259] on div "A [PERSON_NAME] Inc" at bounding box center [508, 257] width 287 height 24
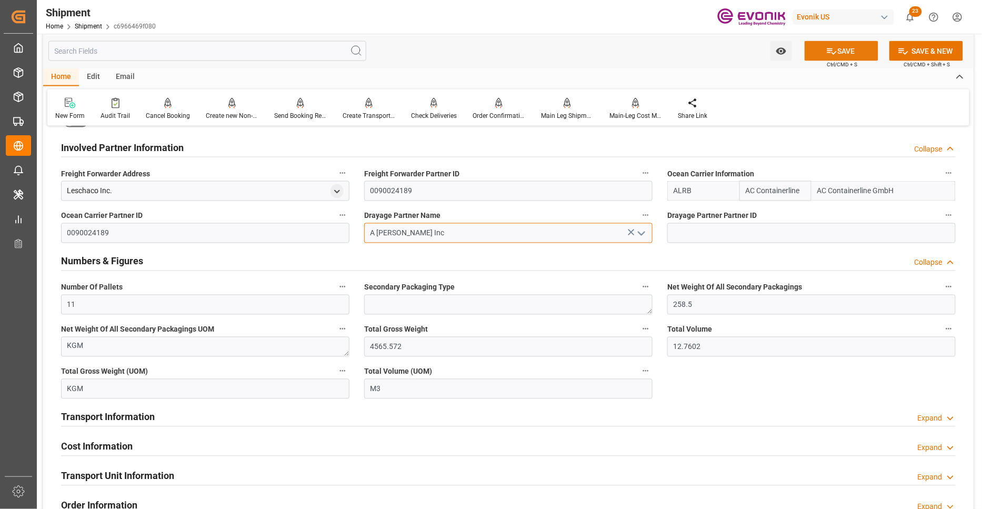
type input "A [PERSON_NAME] Inc"
click at [823, 53] on button "SAVE" at bounding box center [842, 51] width 74 height 20
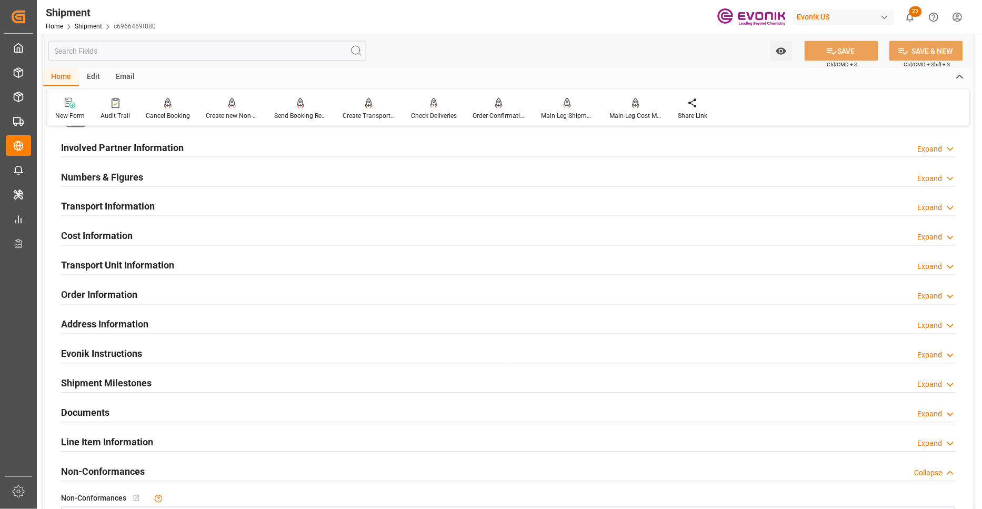
click at [346, 149] on div "Involved Partner Information Expand" at bounding box center [508, 147] width 895 height 20
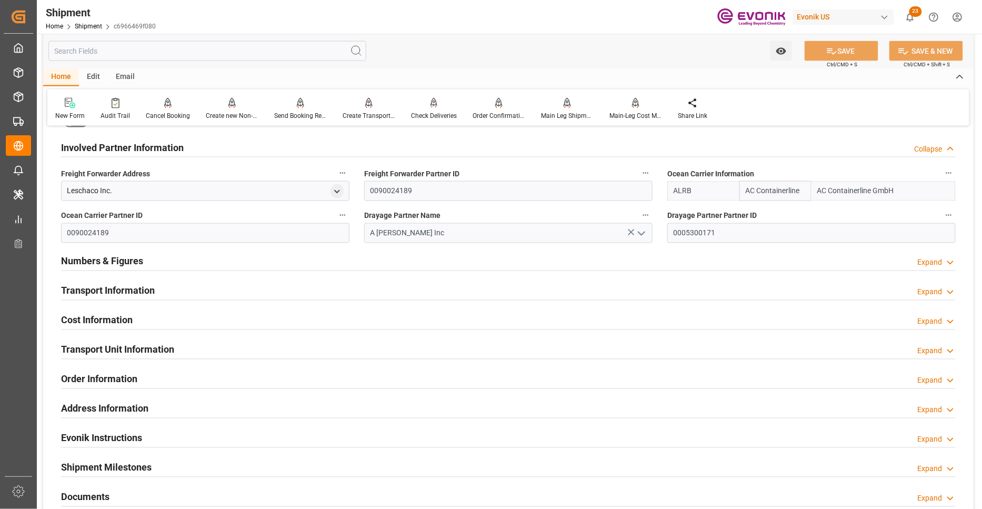
click at [355, 283] on div "Transport Information Expand" at bounding box center [508, 290] width 895 height 20
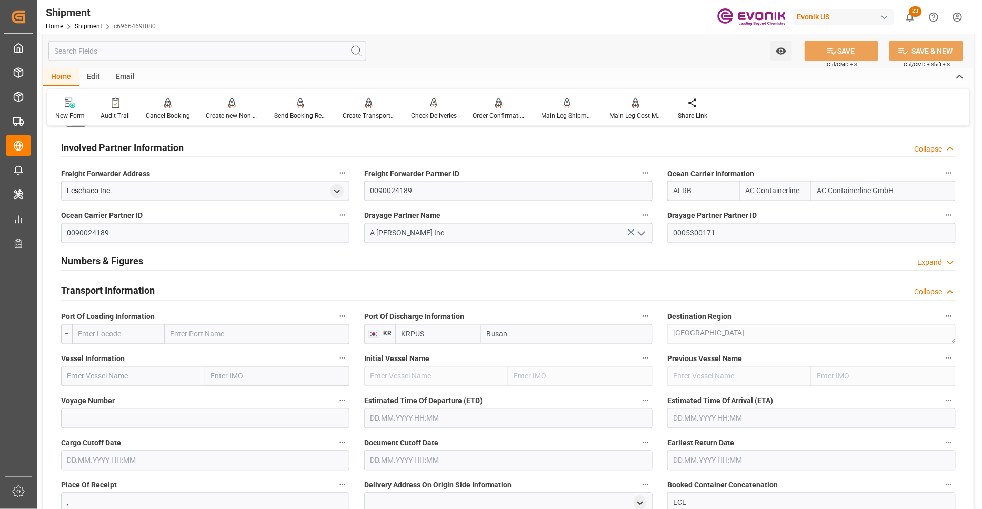
scroll to position [701, 0]
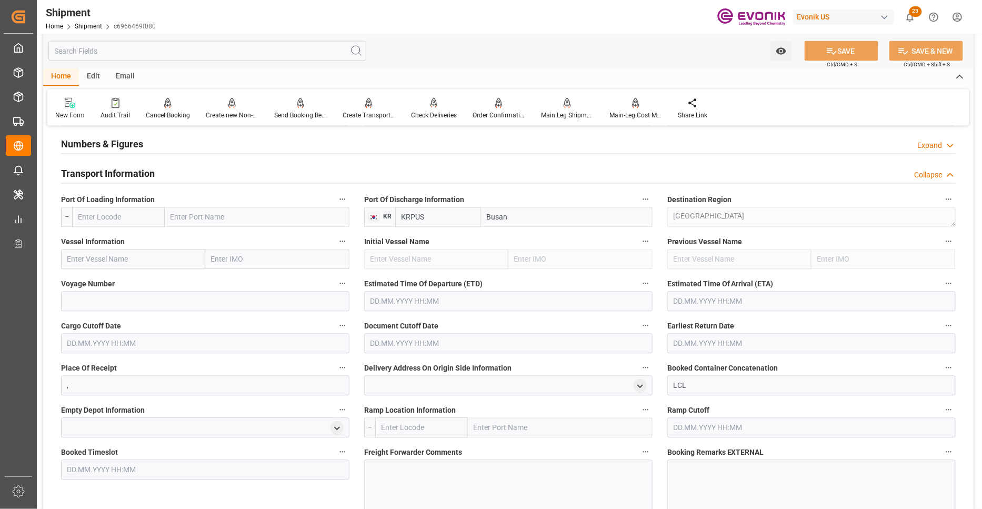
click at [128, 217] on input "text" at bounding box center [118, 217] width 93 height 20
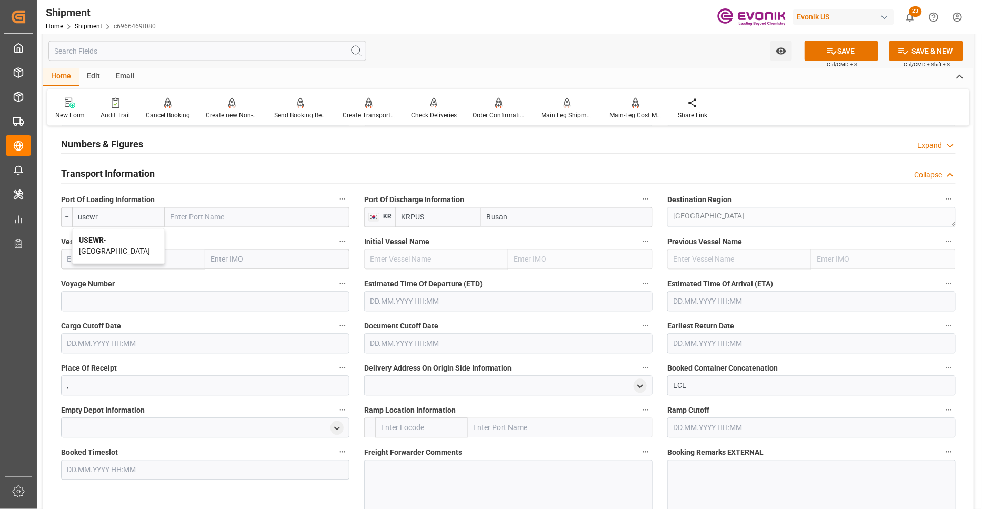
drag, startPoint x: 128, startPoint y: 240, endPoint x: 126, endPoint y: 250, distance: 10.1
click at [128, 240] on span "USEWR - [GEOGRAPHIC_DATA]" at bounding box center [114, 245] width 71 height 19
type input "USEWR"
type input "[GEOGRAPHIC_DATA]"
type input "USEWR"
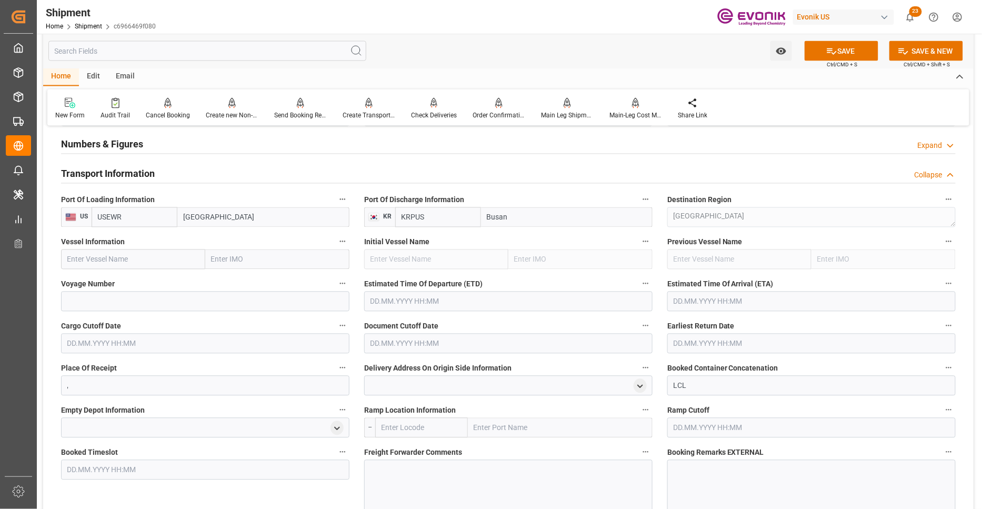
click at [132, 261] on input "text" at bounding box center [133, 259] width 144 height 20
click at [126, 262] on input "text" at bounding box center [133, 259] width 144 height 20
paste input "MSC DARWIN VI / 31W"
click at [127, 259] on input "MSC DARWIN VI / 31W" at bounding box center [133, 259] width 144 height 20
click at [129, 258] on input "MSC DARWIN VI / 31W" at bounding box center [133, 259] width 144 height 20
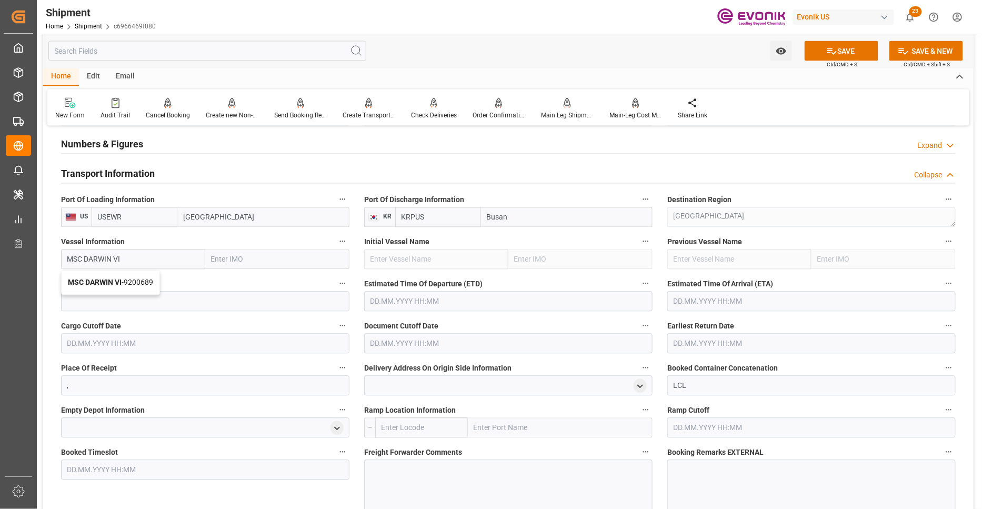
drag, startPoint x: 149, startPoint y: 275, endPoint x: 161, endPoint y: 291, distance: 19.9
click at [149, 275] on div "MSC DARWIN VI - 9200689" at bounding box center [111, 283] width 98 height 24
type input "MSC DARWIN VI"
type input "9200689"
type input "MSC DARWIN VI"
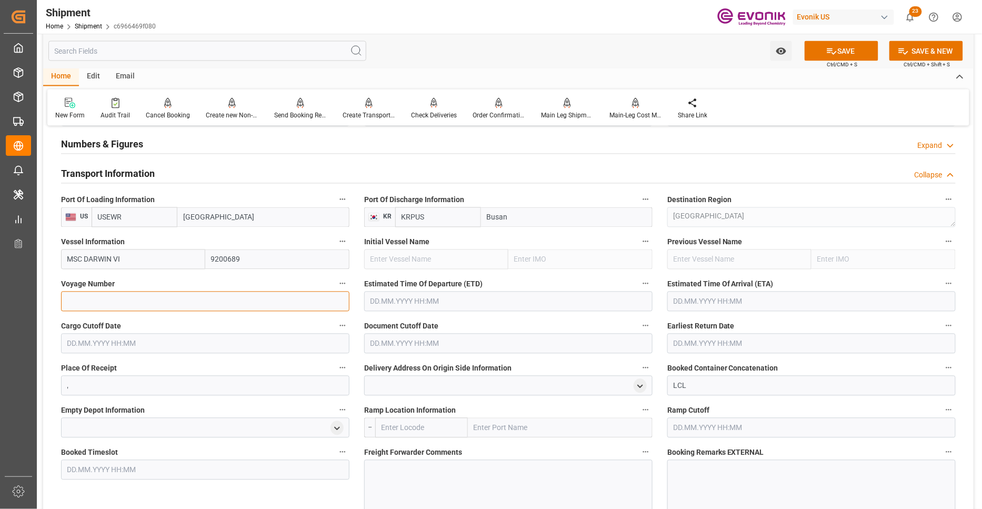
click at [165, 296] on input at bounding box center [205, 302] width 288 height 20
paste input "31W"
type input "31W"
click at [421, 303] on input "text" at bounding box center [508, 302] width 288 height 20
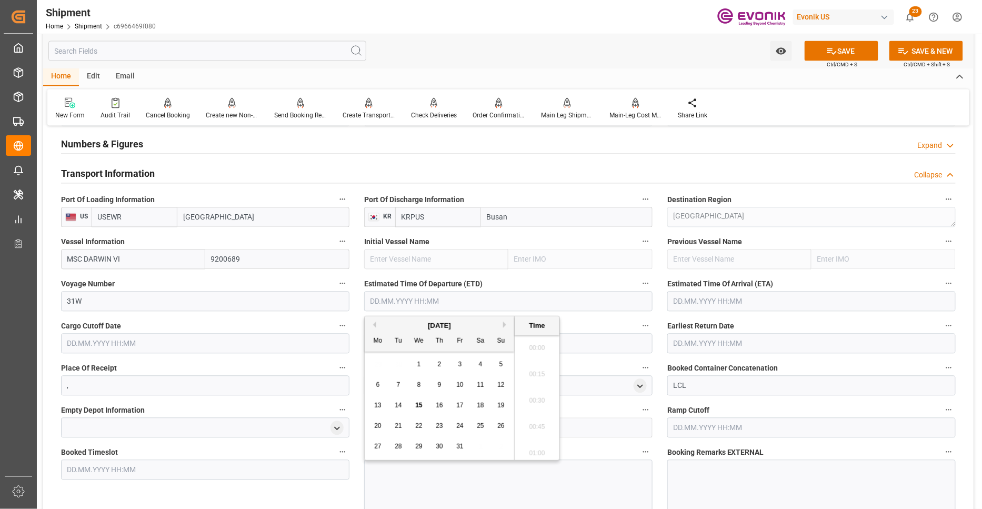
scroll to position [161, 0]
click at [438, 445] on span "30" at bounding box center [439, 446] width 7 height 7
type input "[DATE] 00:00"
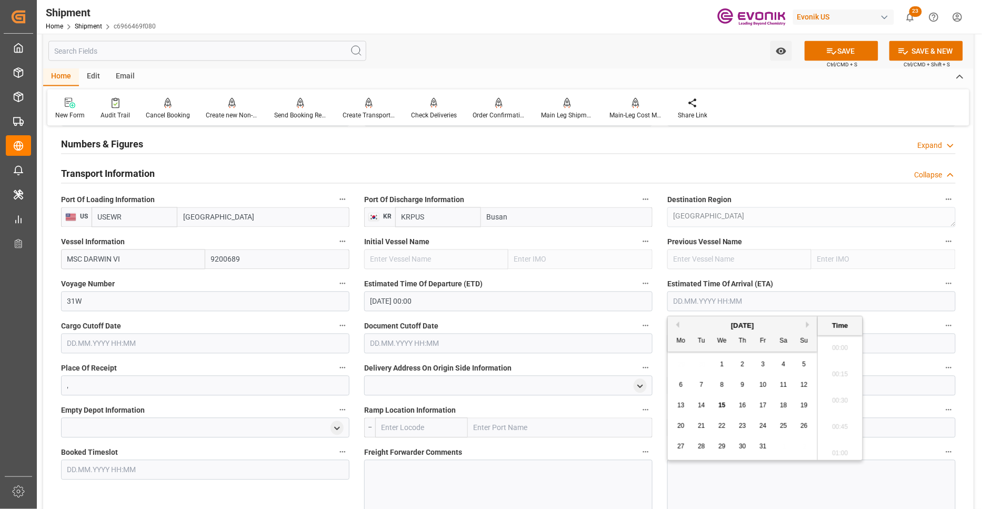
click at [740, 300] on input "text" at bounding box center [811, 302] width 288 height 20
click at [807, 324] on button "Next Month" at bounding box center [809, 324] width 6 height 6
drag, startPoint x: 723, startPoint y: 385, endPoint x: 704, endPoint y: 382, distance: 19.2
click at [722, 385] on span "10" at bounding box center [721, 384] width 7 height 7
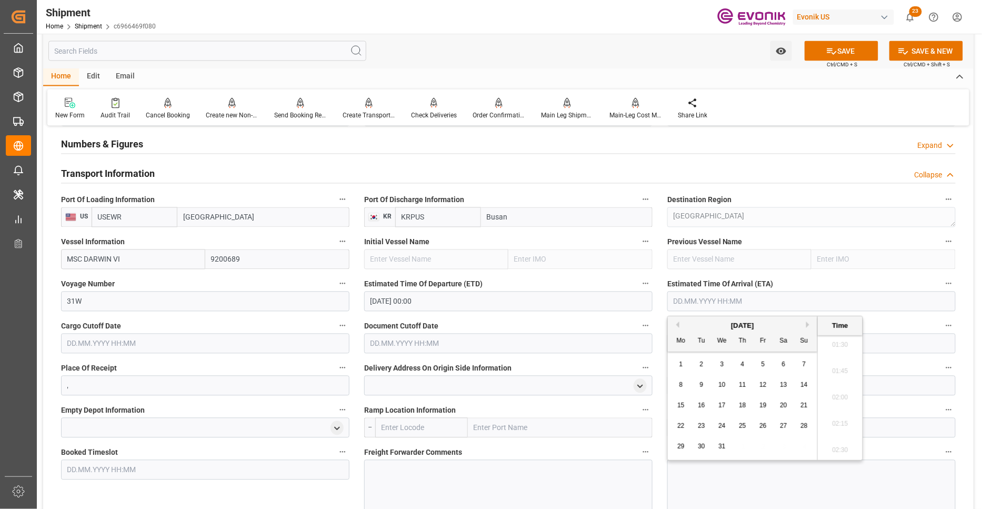
type input "[DATE] 00:00"
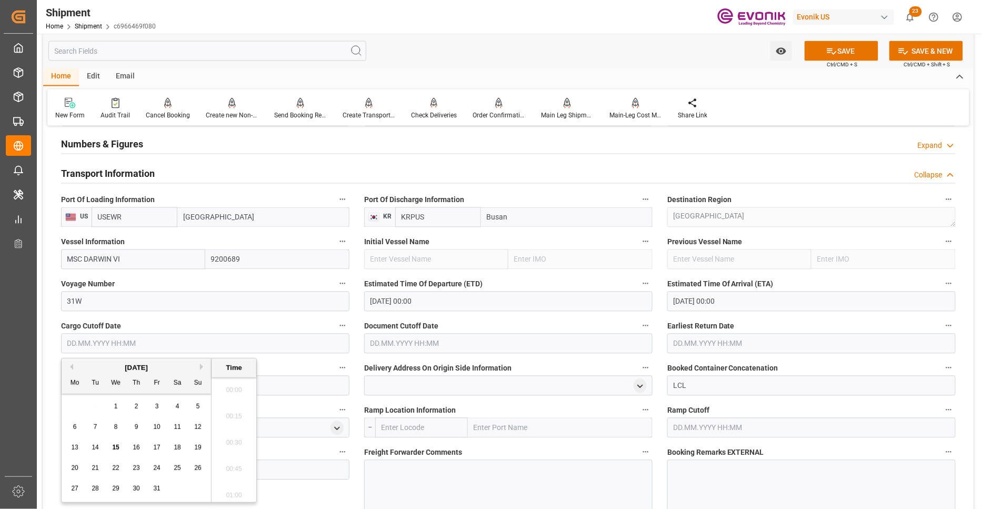
click at [190, 341] on input "text" at bounding box center [205, 344] width 288 height 20
click at [114, 465] on span "22" at bounding box center [115, 467] width 7 height 7
type input "[DATE] 00:00"
click at [407, 338] on input "text" at bounding box center [508, 344] width 288 height 20
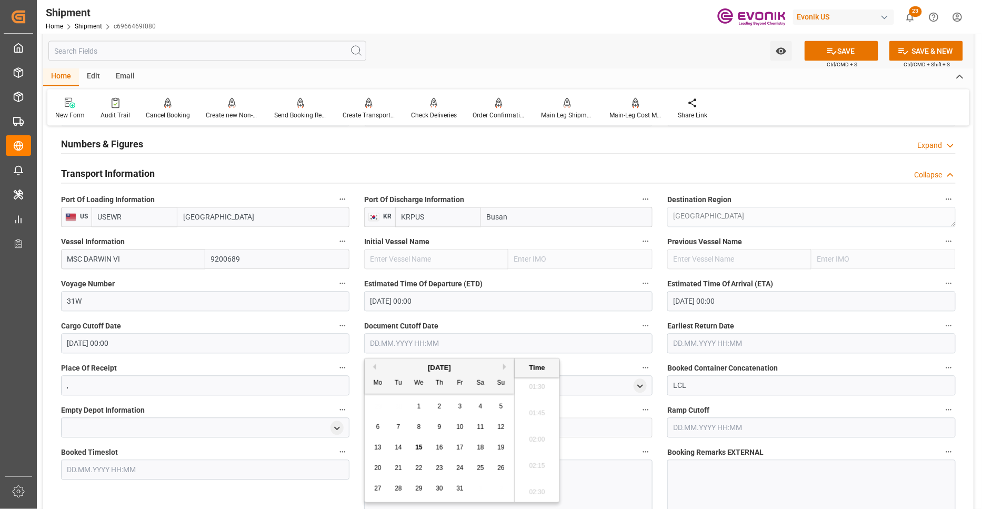
click at [421, 466] on span "22" at bounding box center [418, 467] width 7 height 7
type input "[DATE] 00:00"
click at [727, 343] on input "text" at bounding box center [811, 344] width 288 height 20
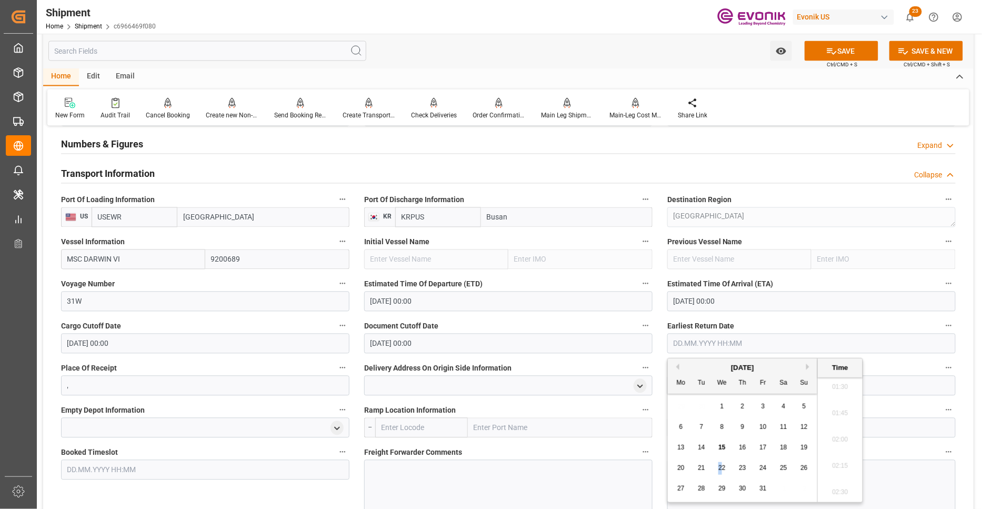
click at [720, 467] on span "22" at bounding box center [721, 467] width 7 height 7
type input "[DATE] 00:00"
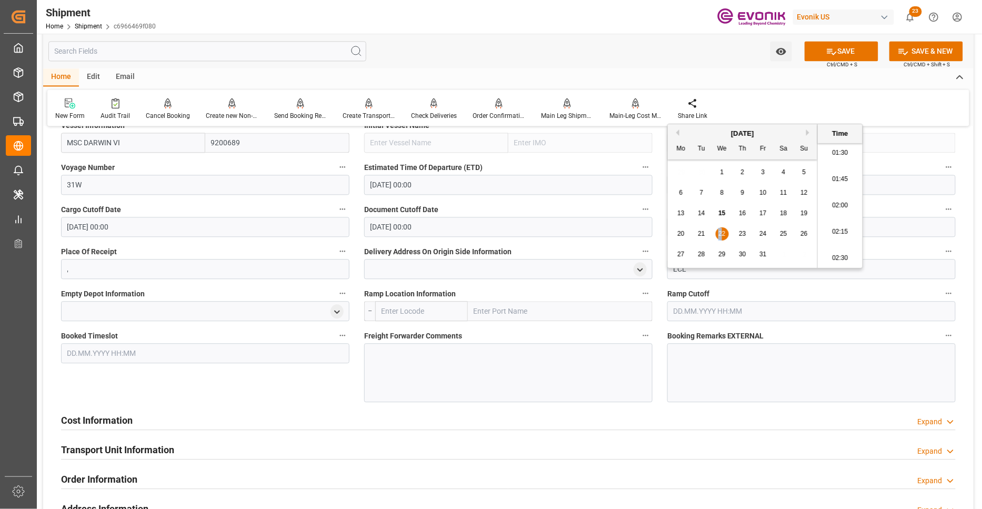
scroll to position [935, 0]
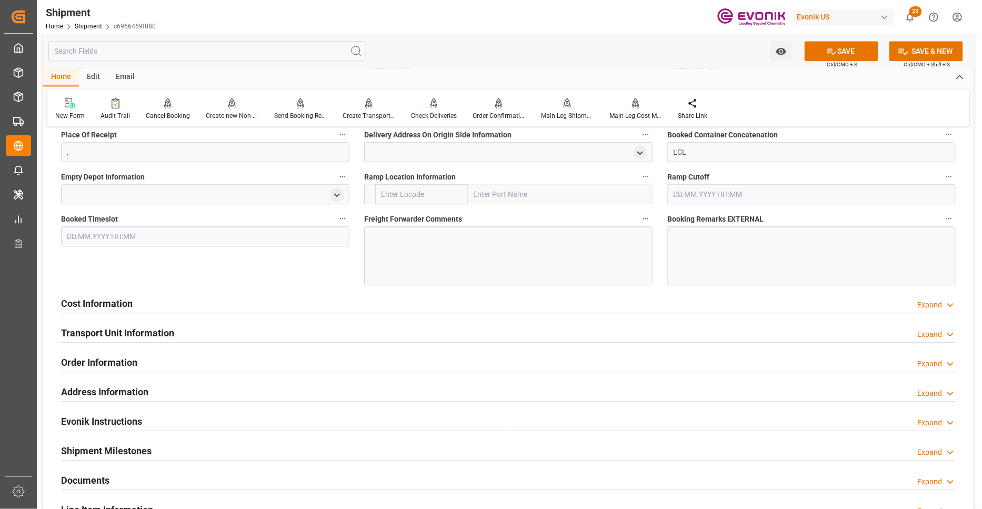
click at [415, 192] on input "text" at bounding box center [421, 194] width 93 height 20
click at [433, 216] on span "USNYC - [US_STATE]" at bounding box center [413, 217] width 63 height 8
type input "USNYC"
type input "[US_STATE]"
type input "USNYC"
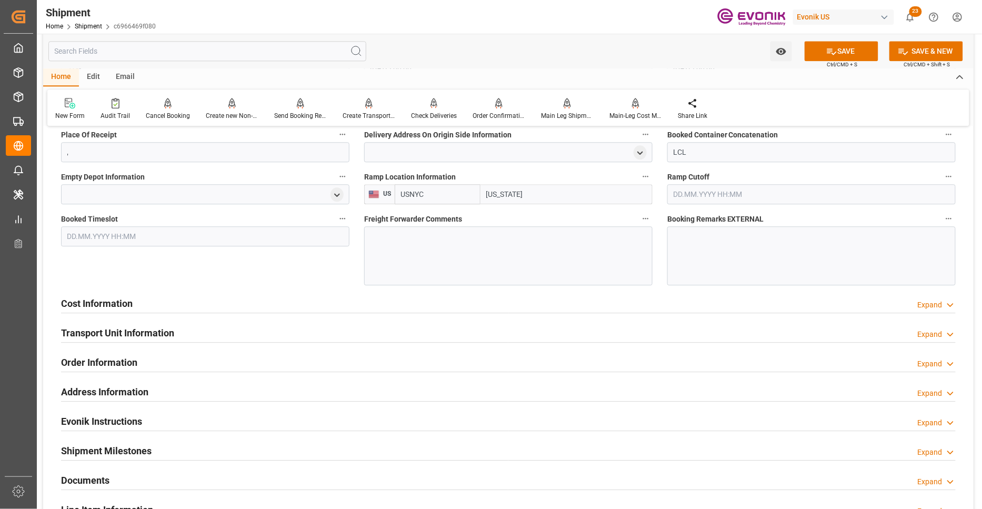
click at [442, 245] on div at bounding box center [508, 255] width 288 height 59
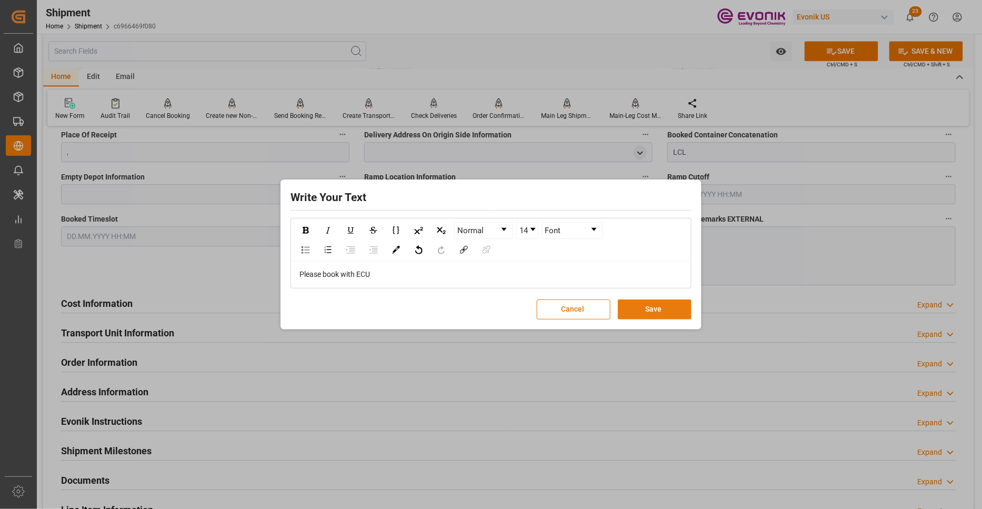
click at [654, 307] on button "Save" at bounding box center [655, 309] width 74 height 20
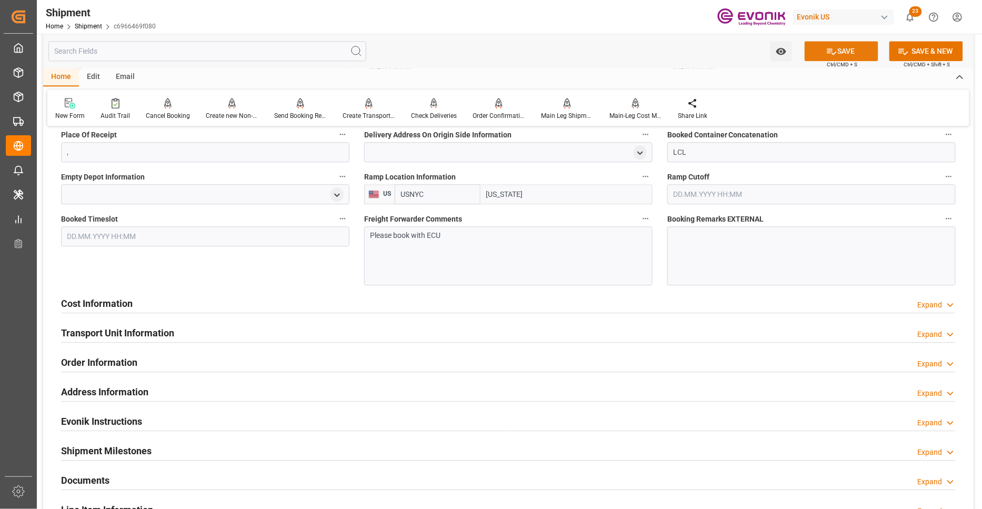
click at [842, 48] on button "SAVE" at bounding box center [842, 51] width 74 height 20
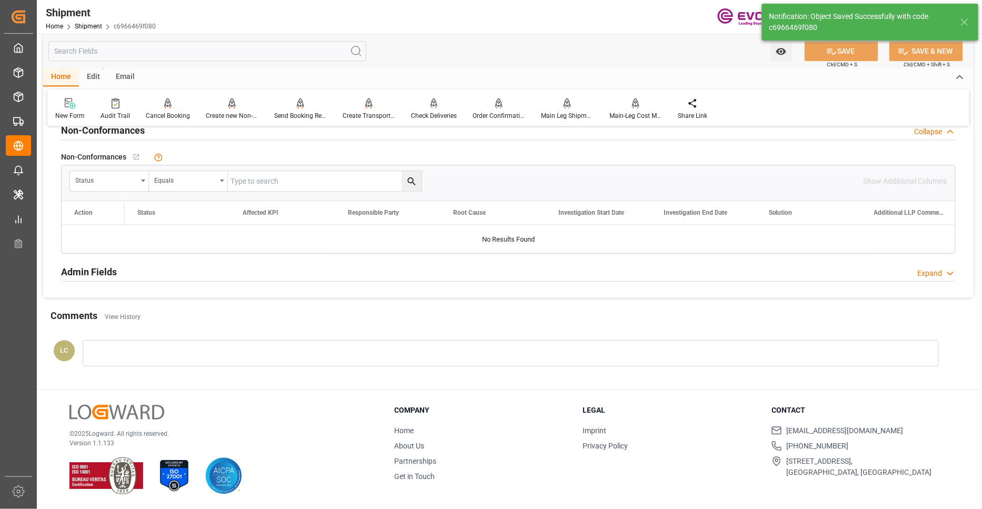
scroll to position [518, 0]
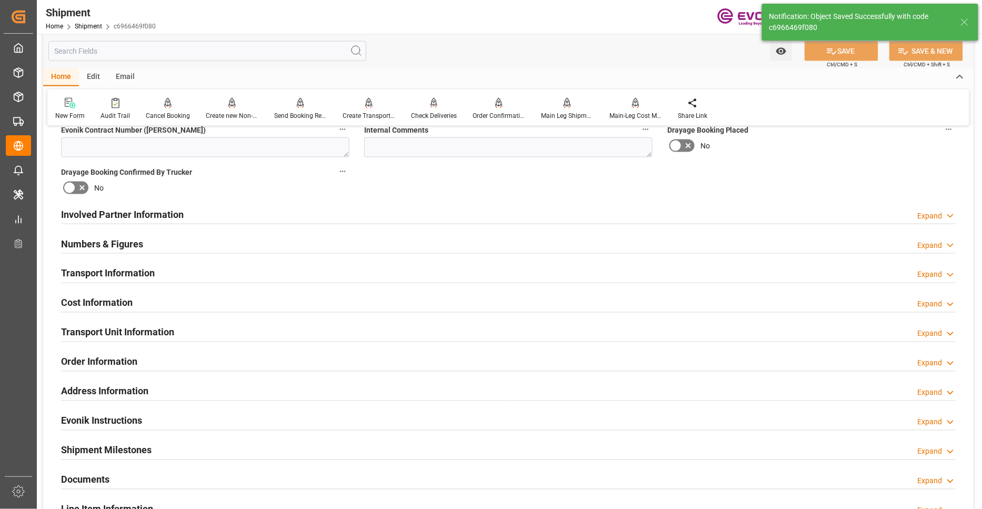
drag, startPoint x: 308, startPoint y: 296, endPoint x: 320, endPoint y: 299, distance: 12.5
click at [308, 296] on div "Cost Information Expand" at bounding box center [508, 302] width 895 height 20
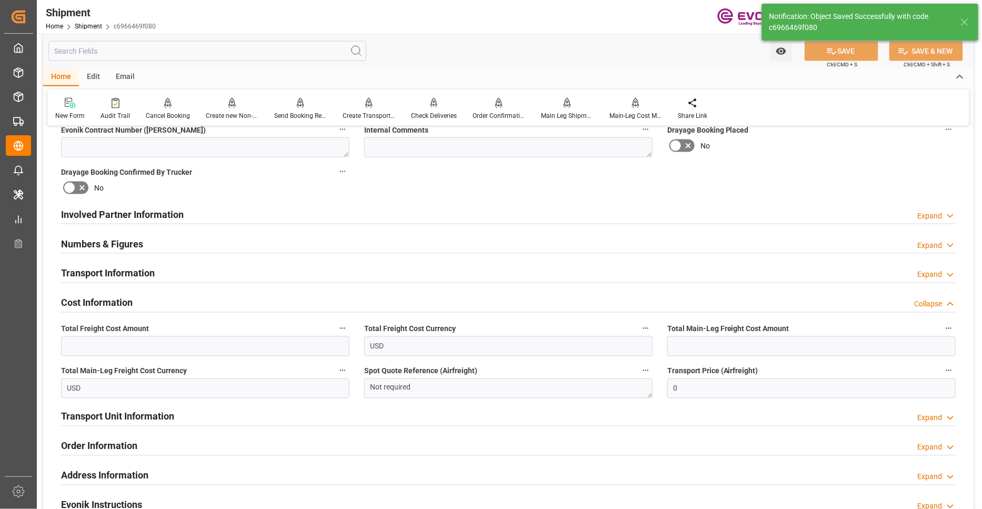
scroll to position [635, 0]
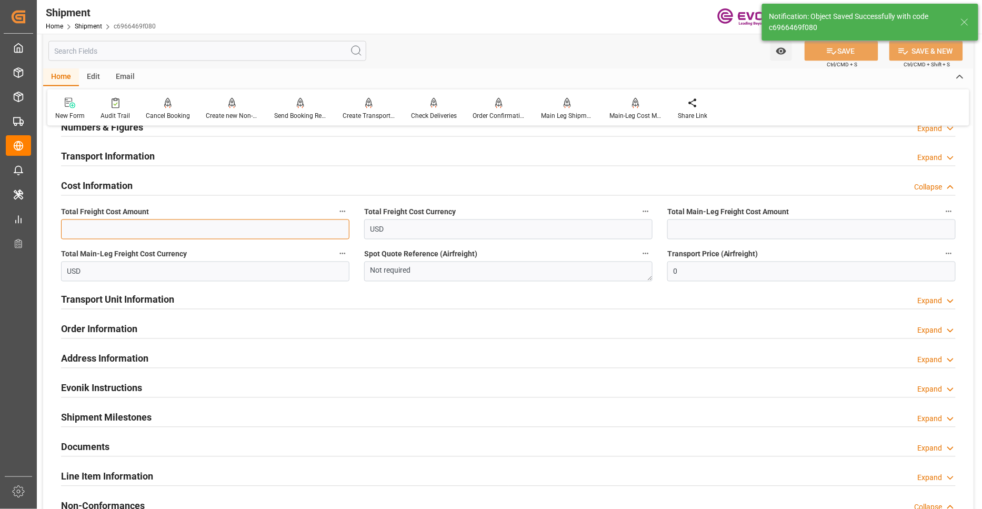
click at [218, 227] on input "text" at bounding box center [205, 229] width 288 height 20
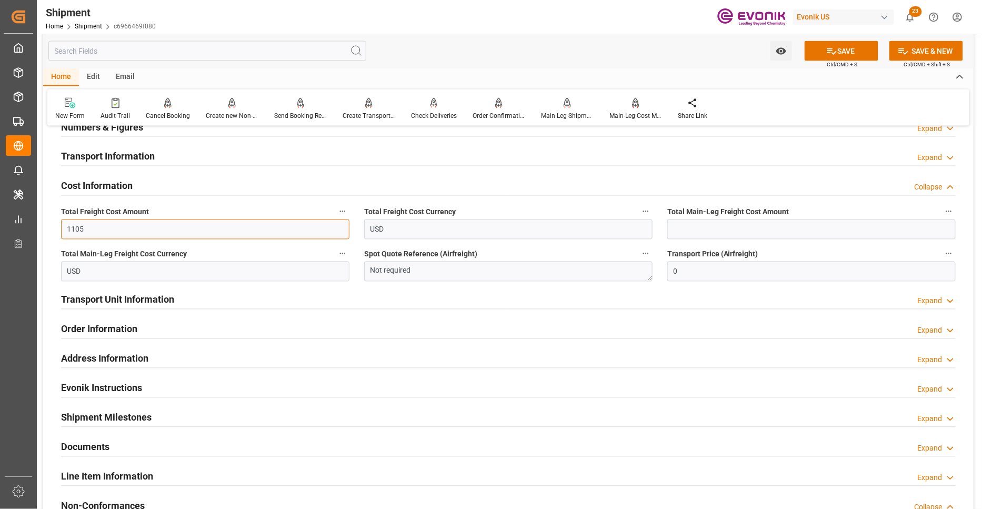
type input "1105"
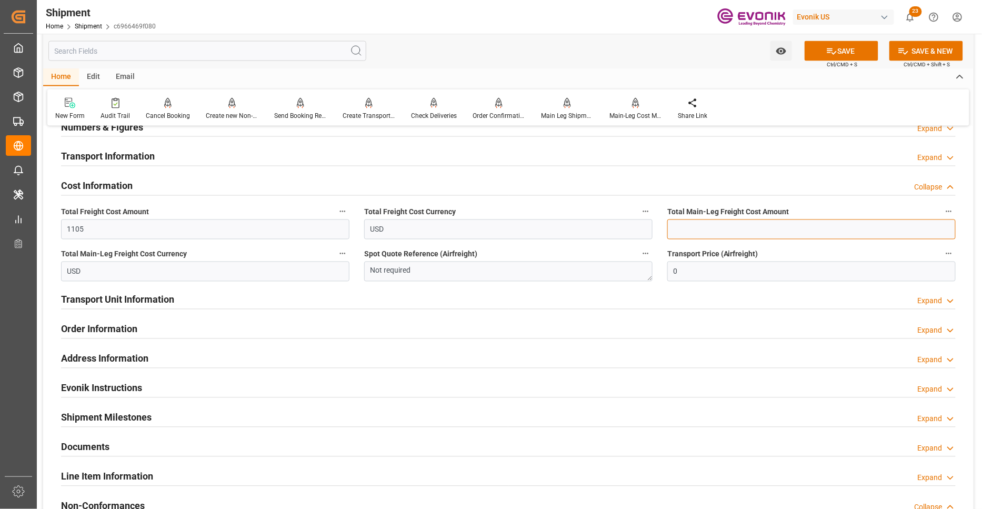
click at [761, 222] on input "text" at bounding box center [811, 229] width 288 height 20
type input "661"
click at [868, 44] on button "SAVE" at bounding box center [842, 51] width 74 height 20
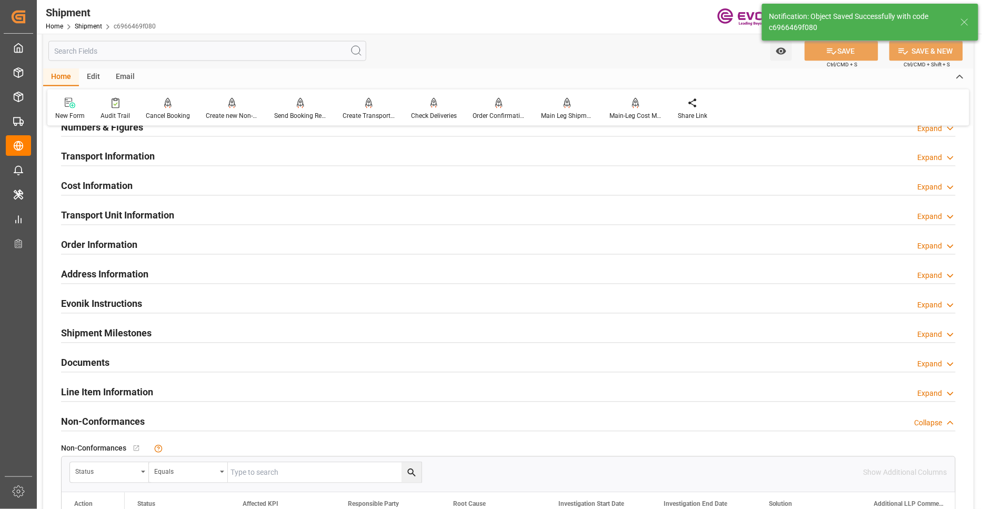
drag, startPoint x: 232, startPoint y: 209, endPoint x: 245, endPoint y: 245, distance: 38.1
click at [233, 209] on div "Transport Unit Information Expand" at bounding box center [508, 215] width 895 height 20
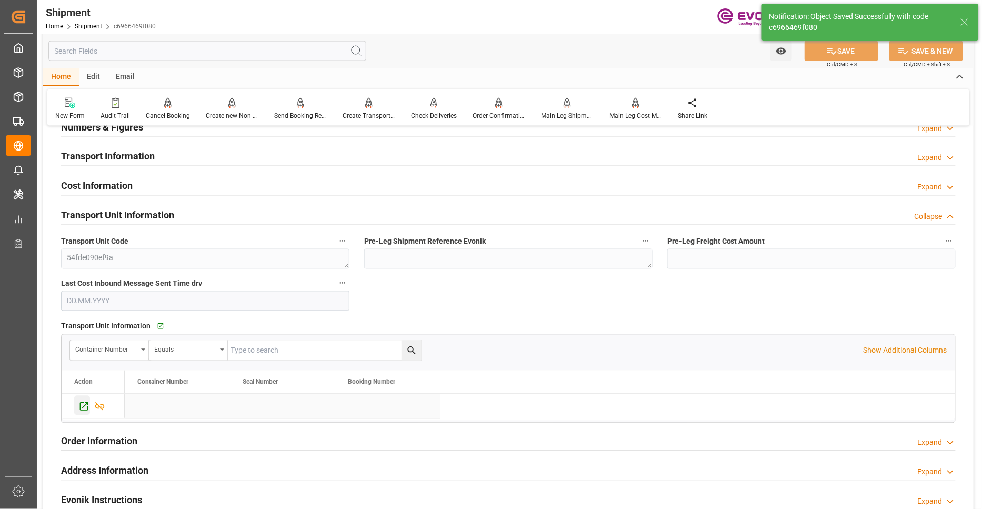
click at [83, 403] on icon "Press SPACE to select this row." at bounding box center [84, 407] width 8 height 8
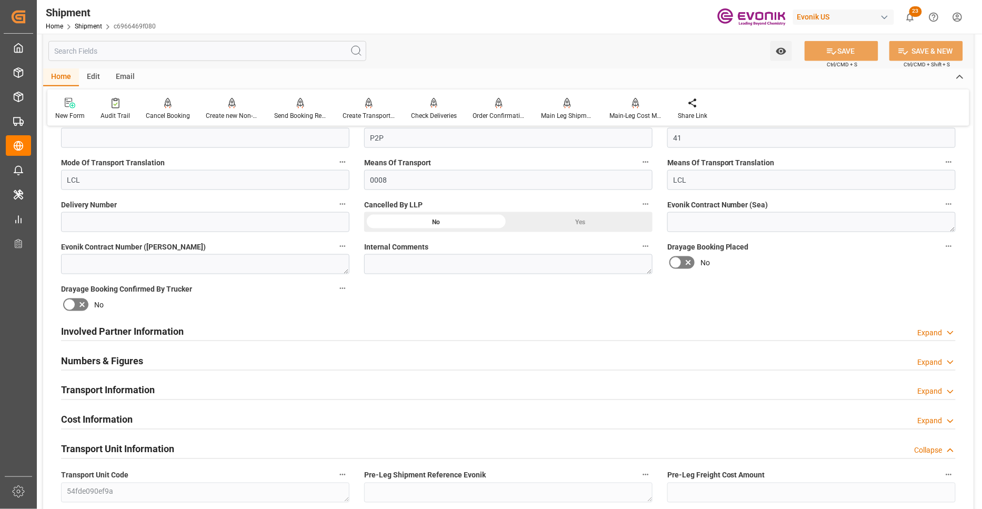
scroll to position [518, 0]
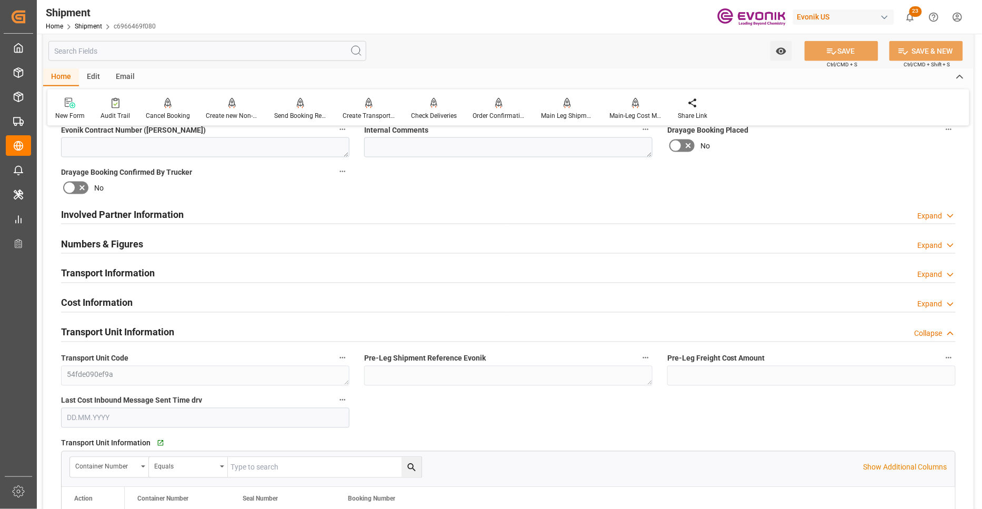
click at [420, 213] on div "Involved Partner Information Expand" at bounding box center [508, 214] width 895 height 20
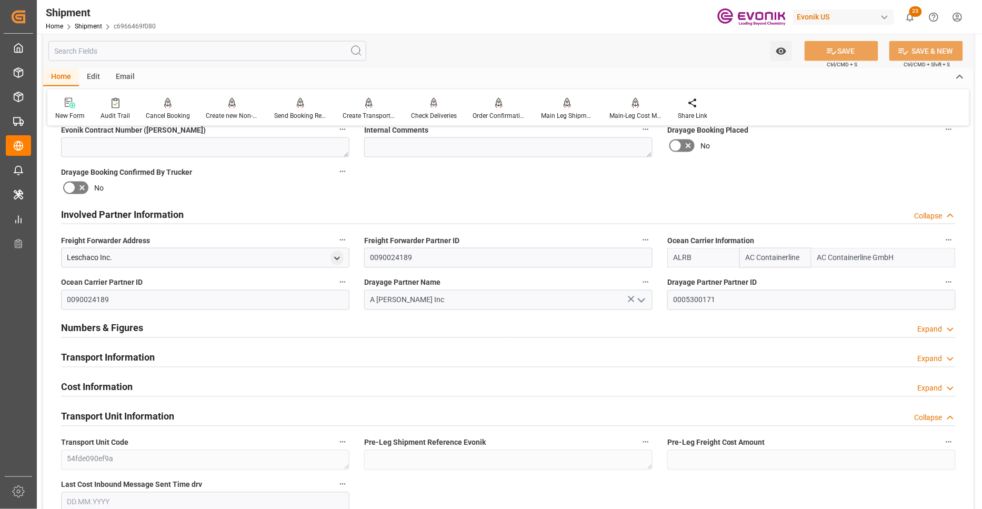
scroll to position [635, 0]
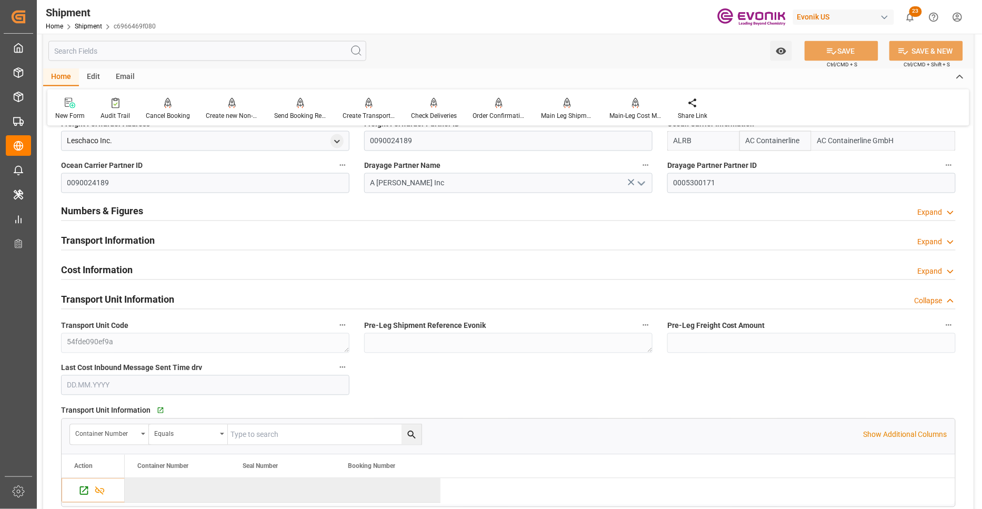
click at [357, 239] on div "Transport Information Expand" at bounding box center [508, 240] width 895 height 20
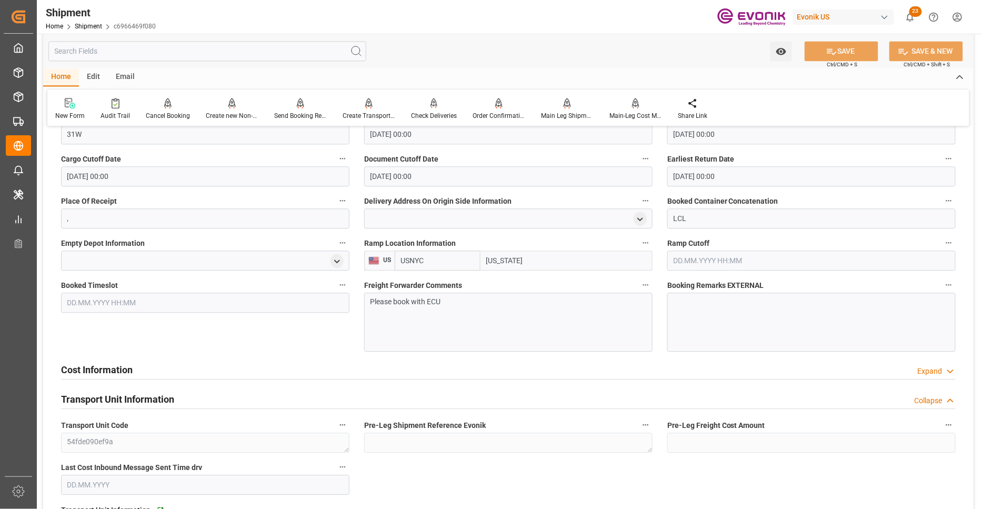
scroll to position [986, 0]
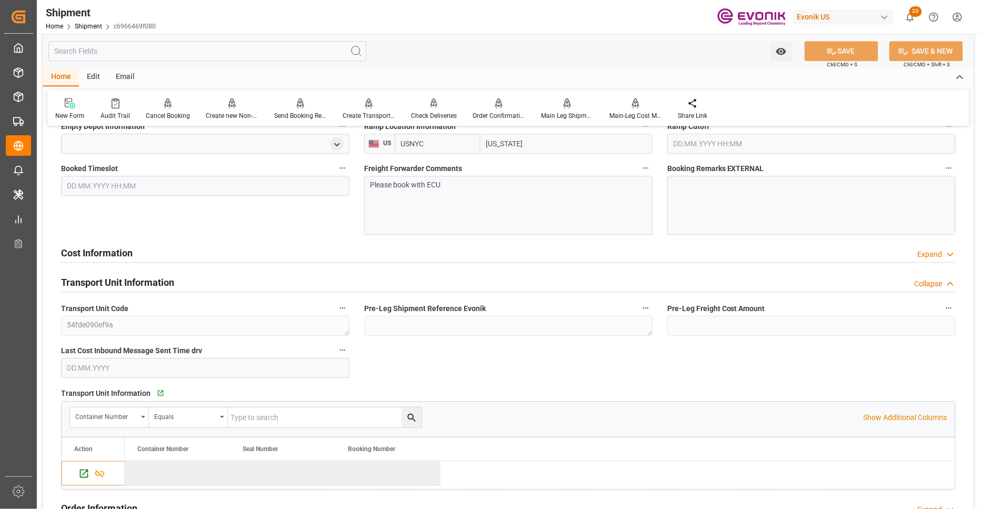
click at [377, 252] on div "Cost Information Expand" at bounding box center [508, 252] width 895 height 20
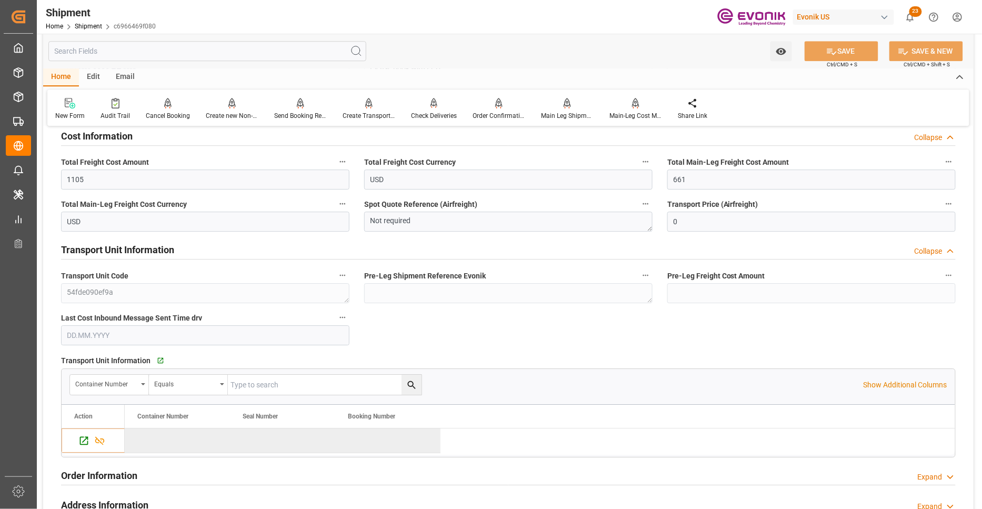
scroll to position [1219, 0]
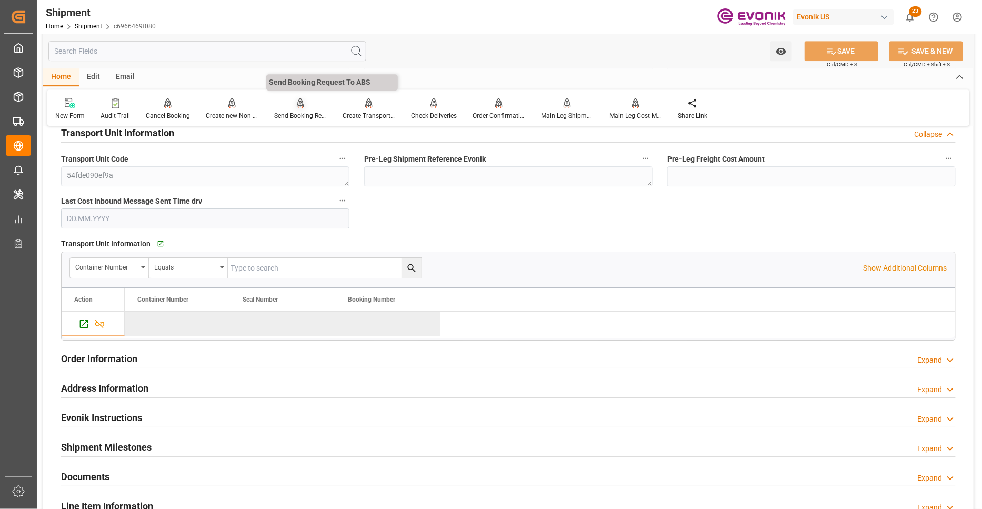
click at [293, 107] on div at bounding box center [300, 102] width 53 height 11
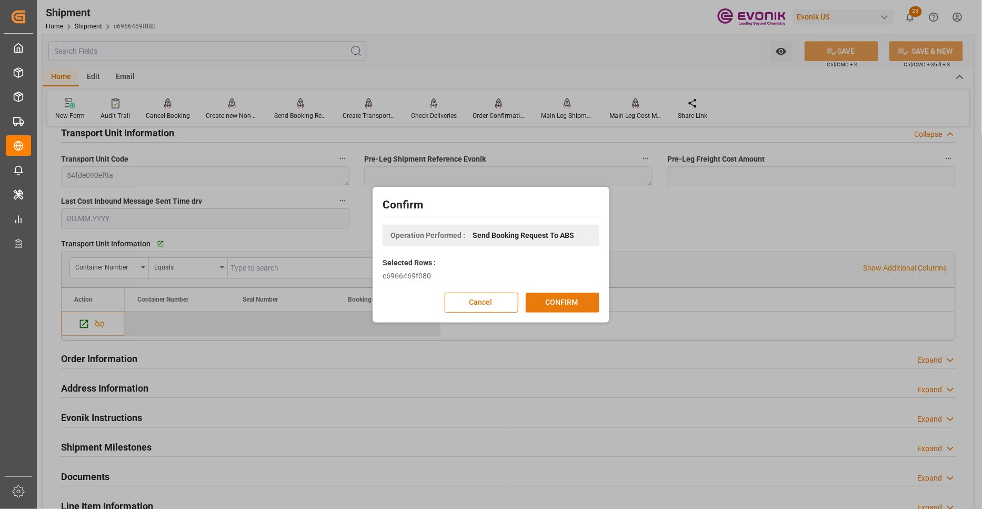
click at [575, 303] on button "CONFIRM" at bounding box center [563, 303] width 74 height 20
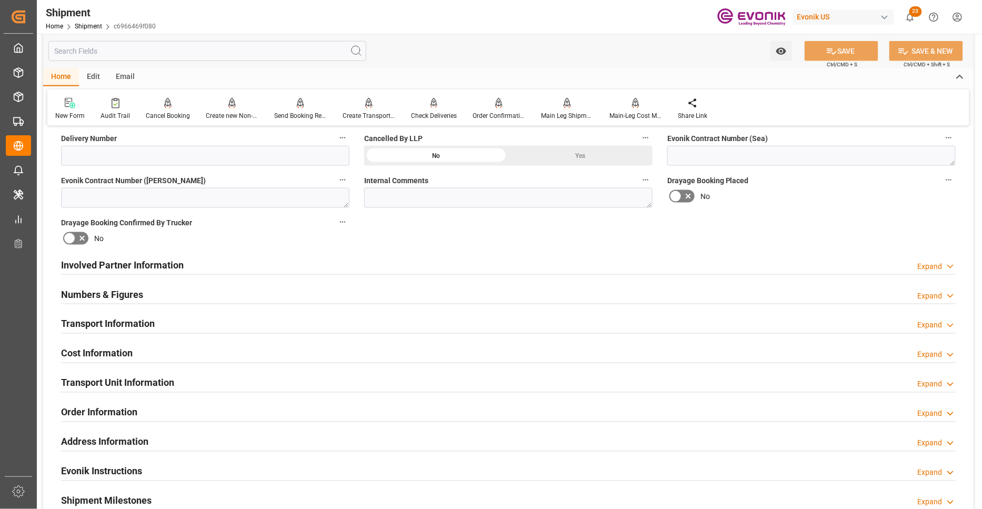
scroll to position [350, 0]
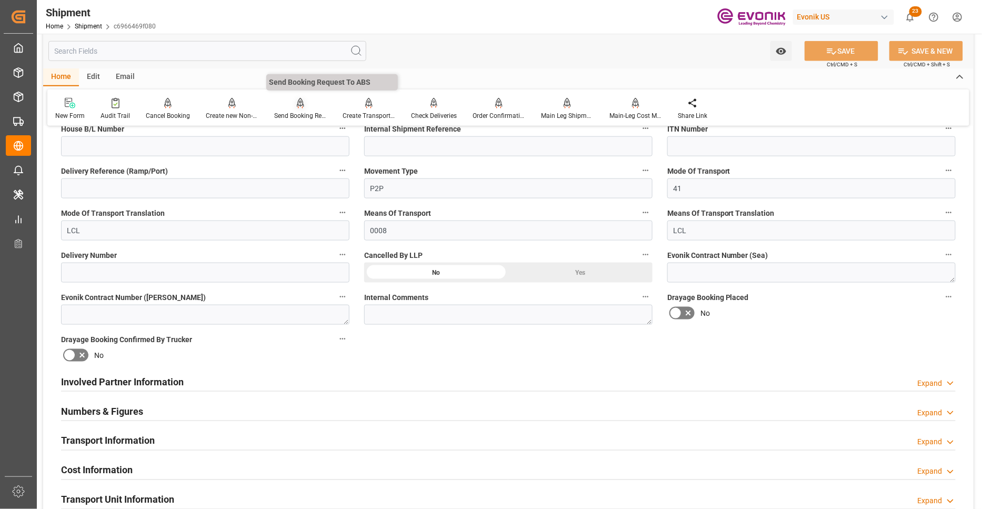
click at [297, 103] on icon at bounding box center [300, 103] width 7 height 11
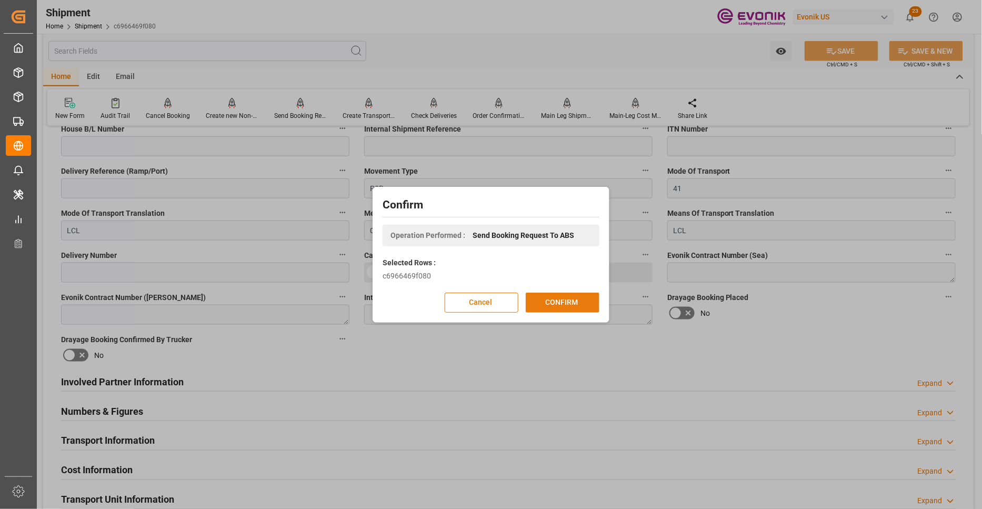
click at [566, 306] on button "CONFIRM" at bounding box center [563, 303] width 74 height 20
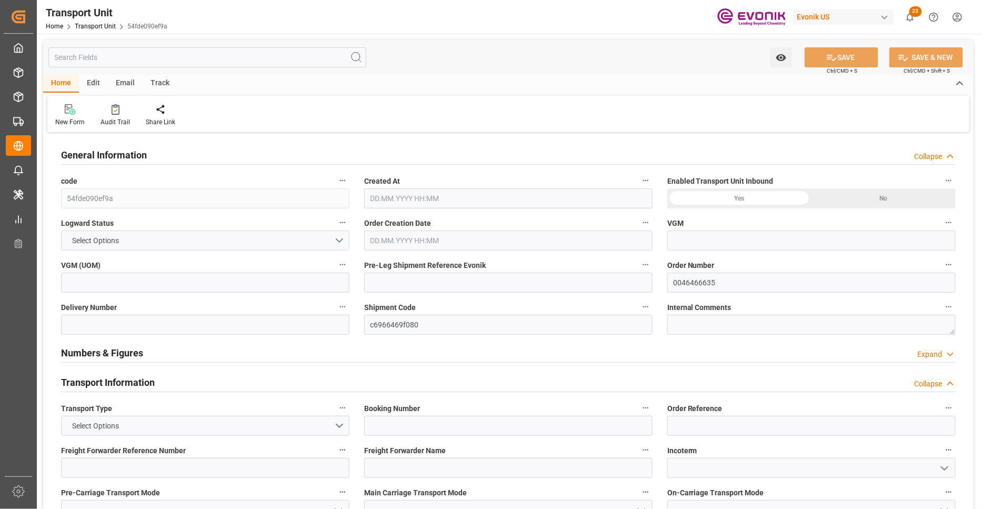
type input "AC Containerline"
type input "Leschaco Inc."
type input "USEWR"
type input "KRPUS"
type input "4565.572"
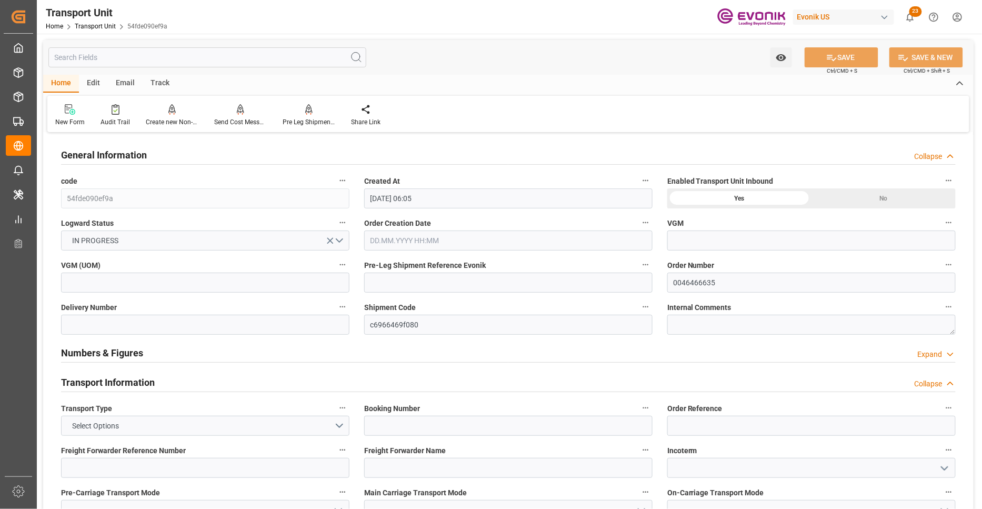
type input "[DATE] 06:05"
type input "[DATE]"
type input "[DATE] 00:00"
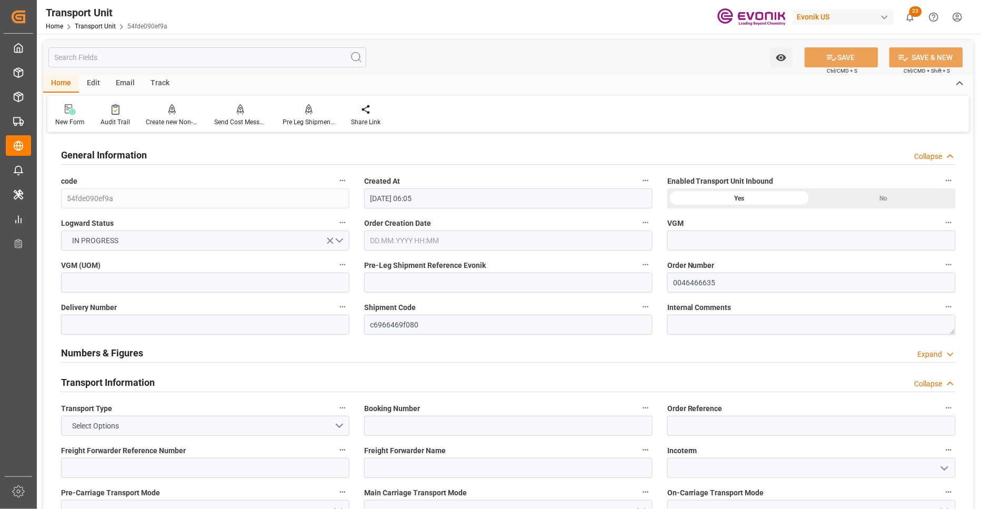
type input "[DATE] 00:00"
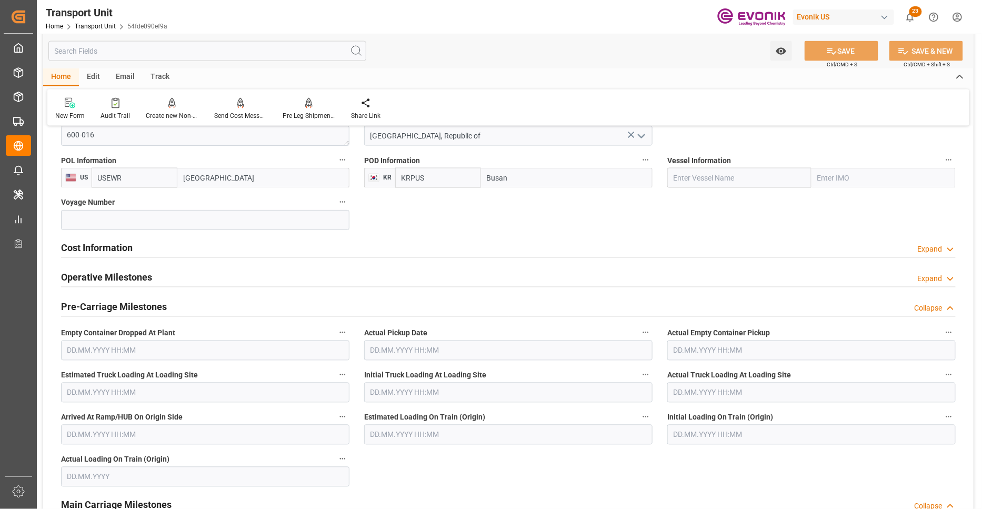
click at [159, 254] on div "Cost Information Expand" at bounding box center [508, 247] width 895 height 20
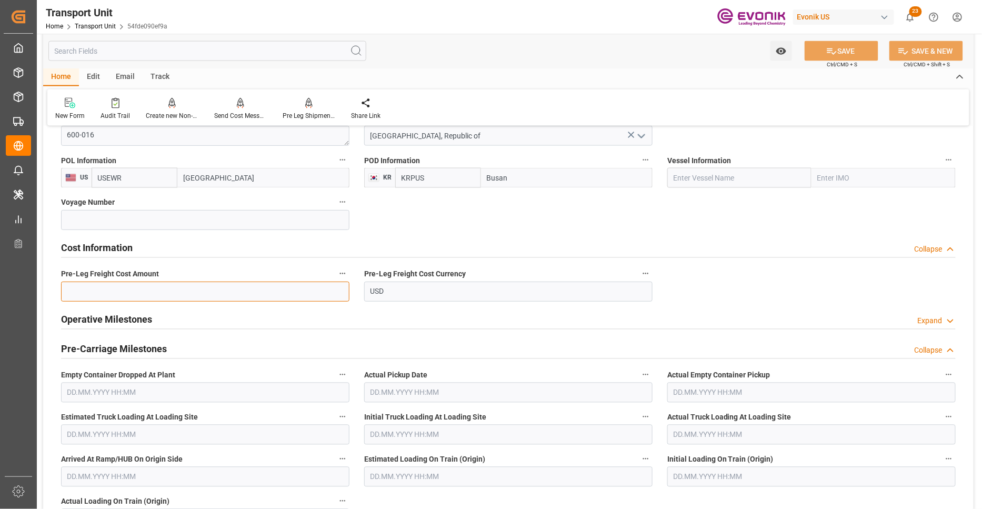
click at [182, 292] on input "text" at bounding box center [205, 292] width 288 height 20
paste input "444"
type input "444"
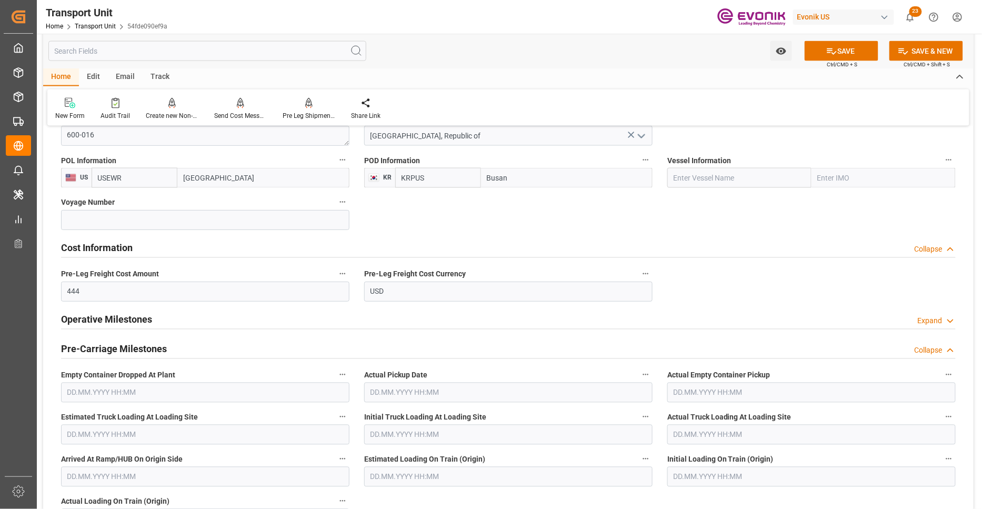
click at [833, 51] on icon at bounding box center [831, 51] width 11 height 11
